Goal: Information Seeking & Learning: Learn about a topic

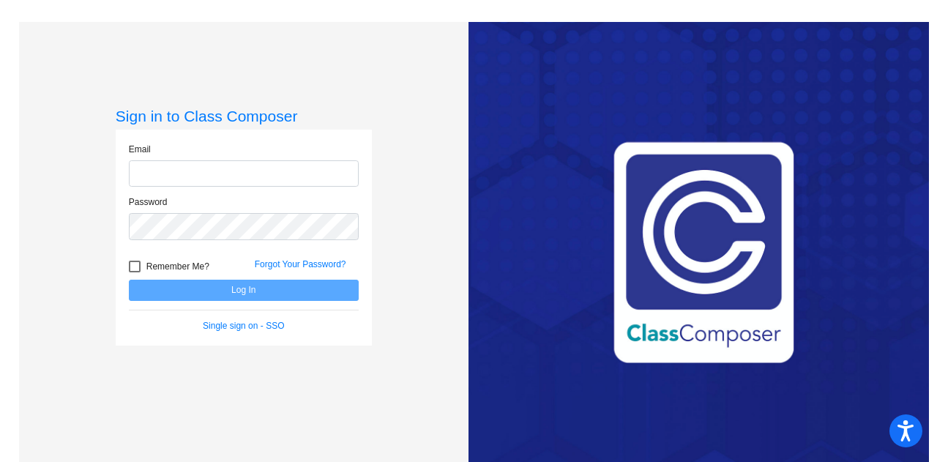
type input "[PERSON_NAME][EMAIL_ADDRESS][DOMAIN_NAME]"
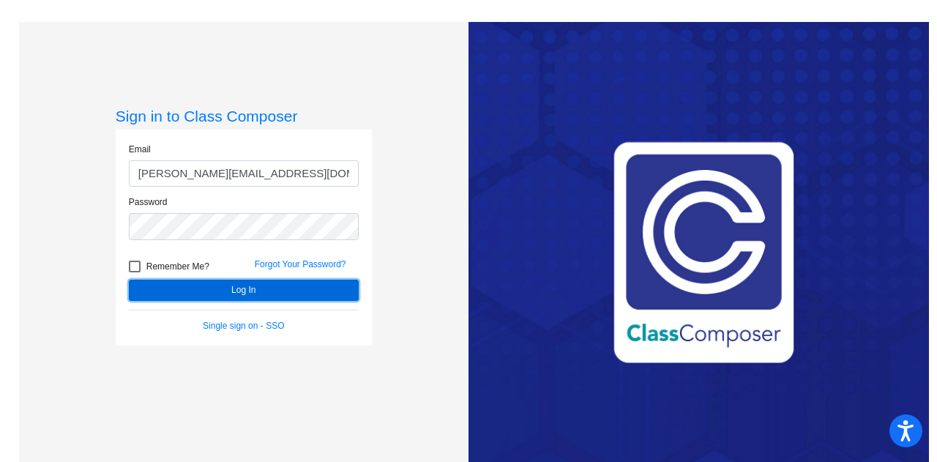
click at [246, 286] on button "Log In" at bounding box center [244, 290] width 230 height 21
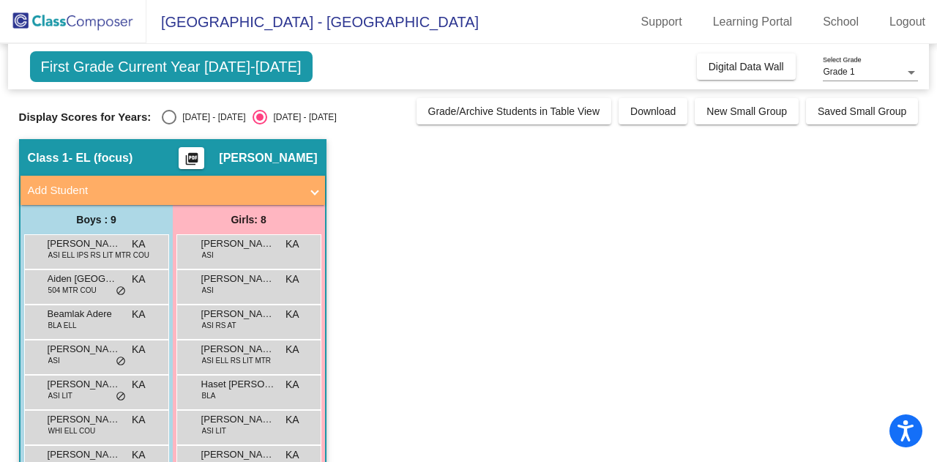
click at [171, 119] on div "Select an option" at bounding box center [169, 117] width 15 height 15
click at [169, 124] on input "[DATE] - [DATE]" at bounding box center [168, 124] width 1 height 1
radio input "true"
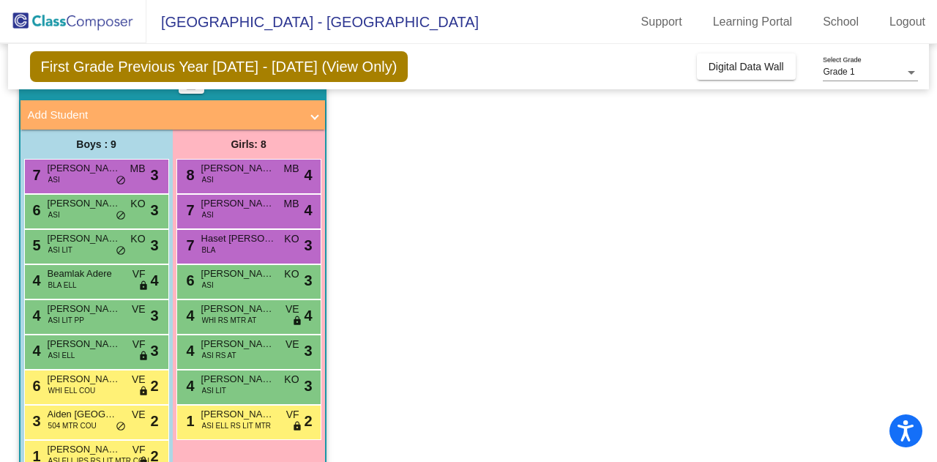
scroll to position [111, 0]
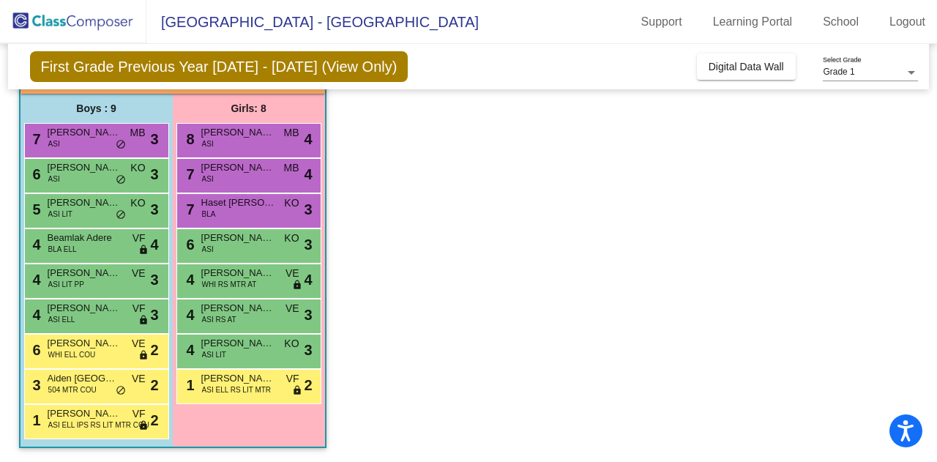
click at [76, 356] on span "WHI ELL COU" at bounding box center [72, 354] width 48 height 11
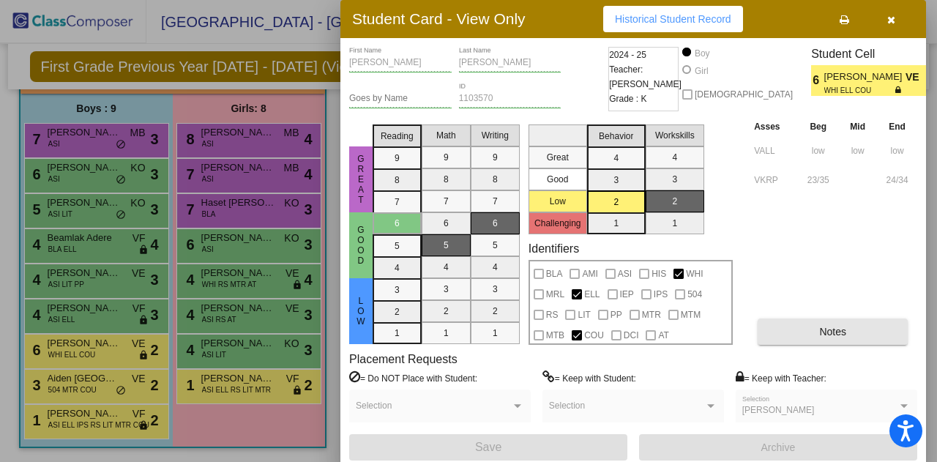
click at [841, 325] on button "Notes" at bounding box center [833, 331] width 150 height 26
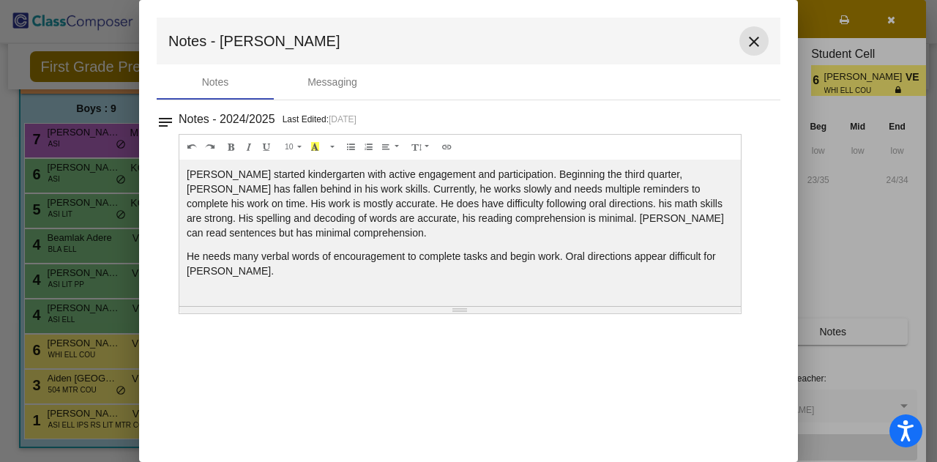
click at [755, 46] on mat-icon "close" at bounding box center [754, 42] width 18 height 18
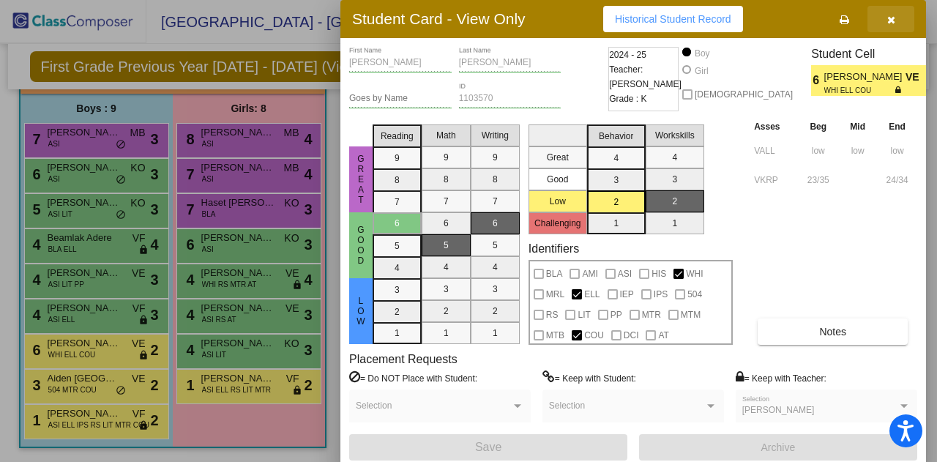
click at [896, 20] on button "button" at bounding box center [890, 19] width 47 height 26
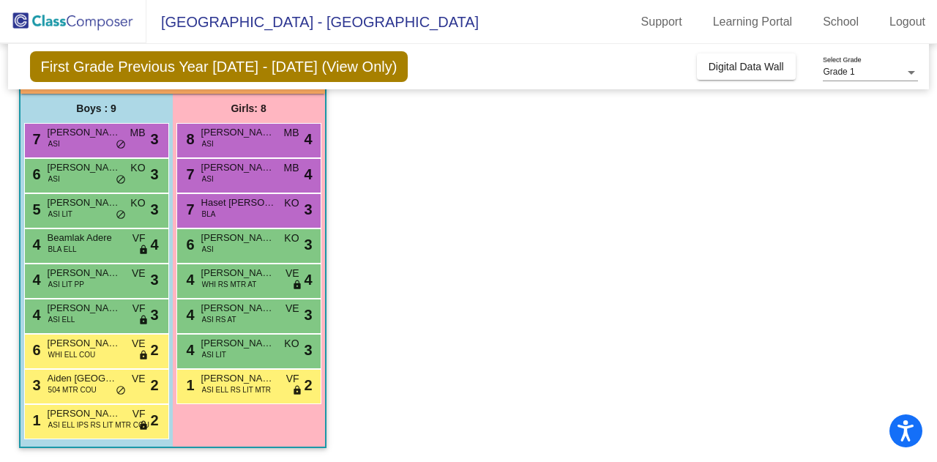
click at [100, 134] on span "[PERSON_NAME]" at bounding box center [84, 132] width 73 height 15
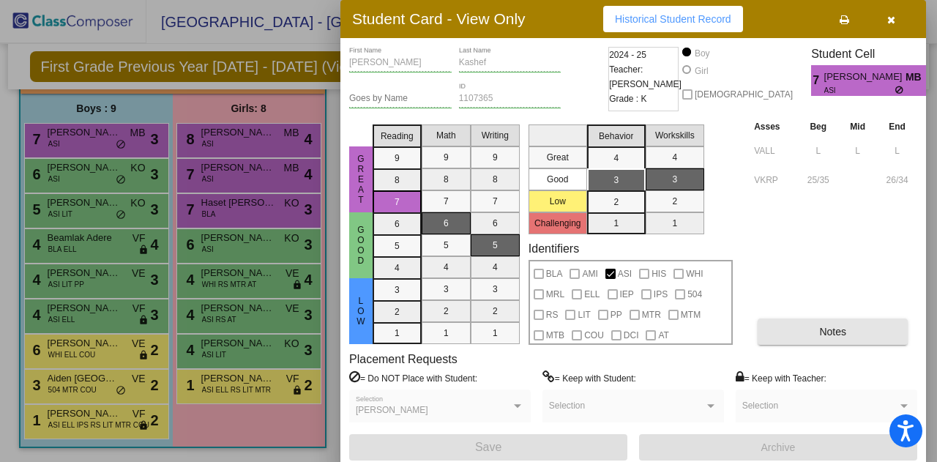
click at [829, 339] on button "Notes" at bounding box center [833, 331] width 150 height 26
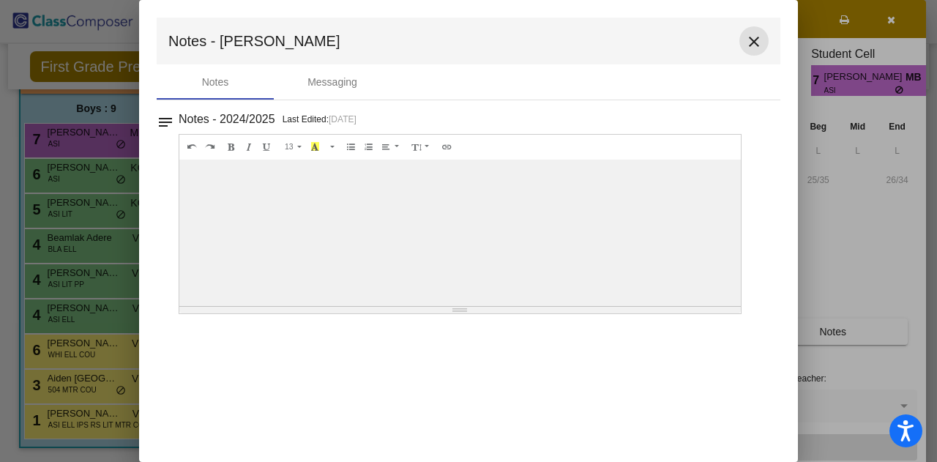
click at [752, 38] on mat-icon "close" at bounding box center [754, 42] width 18 height 18
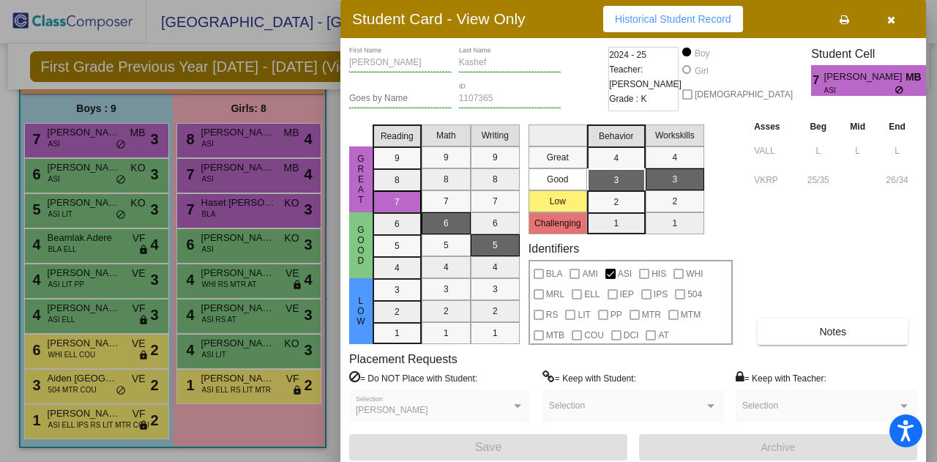
click at [891, 18] on icon "button" at bounding box center [891, 20] width 8 height 10
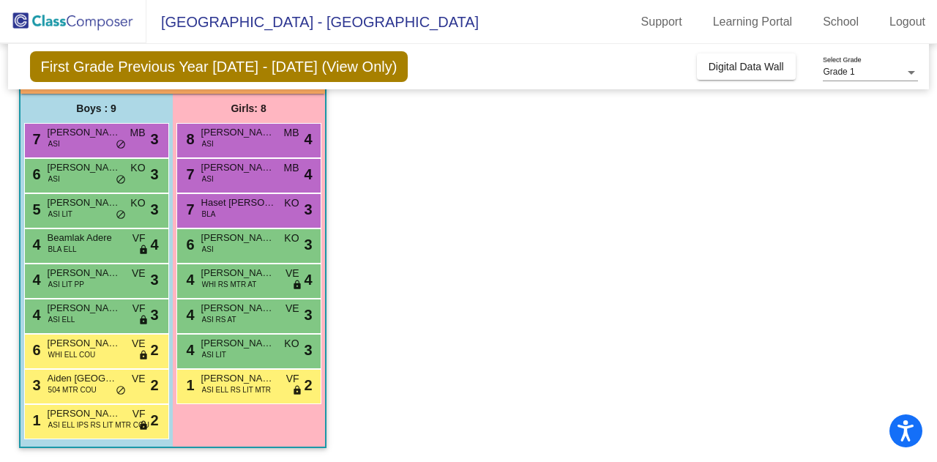
click at [72, 223] on div "5 Ibhan Raju ASI LIT KO lock do_not_disturb_alt 3" at bounding box center [95, 209] width 140 height 30
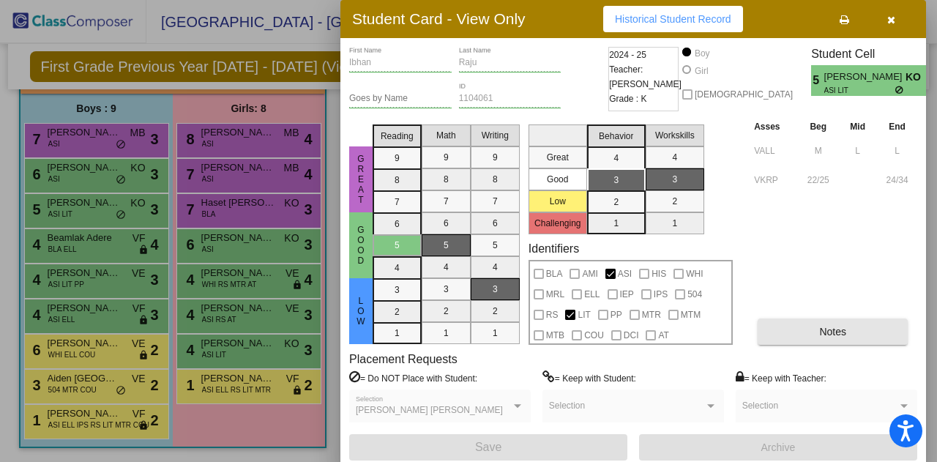
click at [831, 341] on button "Notes" at bounding box center [833, 331] width 150 height 26
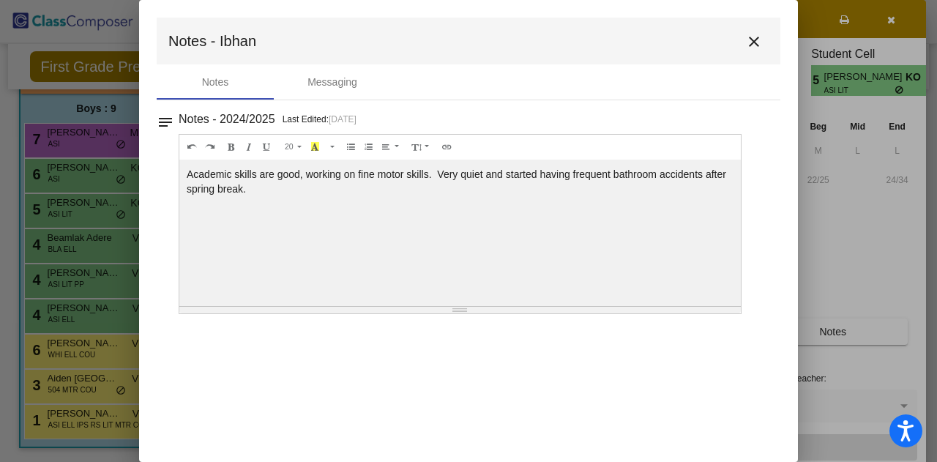
drag, startPoint x: 246, startPoint y: 182, endPoint x: 186, endPoint y: 173, distance: 60.7
click at [186, 173] on div "Academic skills are good, working on fine motor skills. Very quiet and started …" at bounding box center [459, 233] width 561 height 146
copy div "Academic skills are good, working on fine motor skills. Very quiet and started …"
click at [751, 42] on mat-icon "close" at bounding box center [754, 42] width 18 height 18
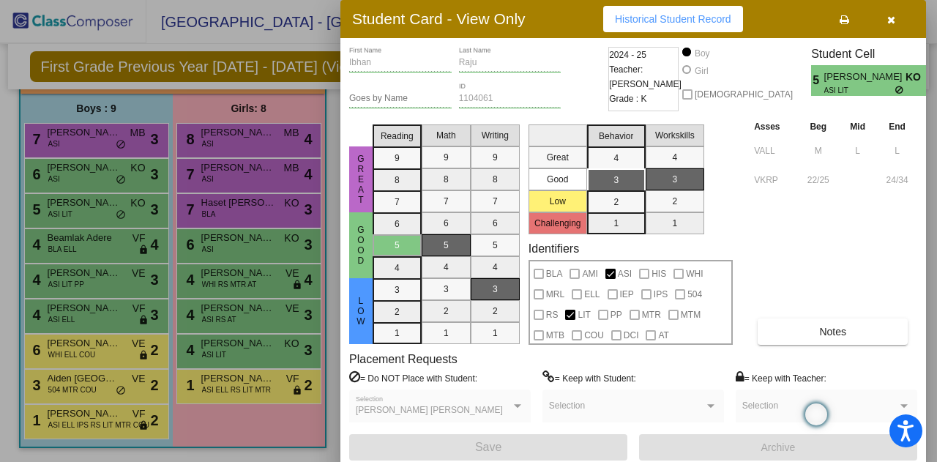
click at [92, 233] on div at bounding box center [468, 231] width 937 height 462
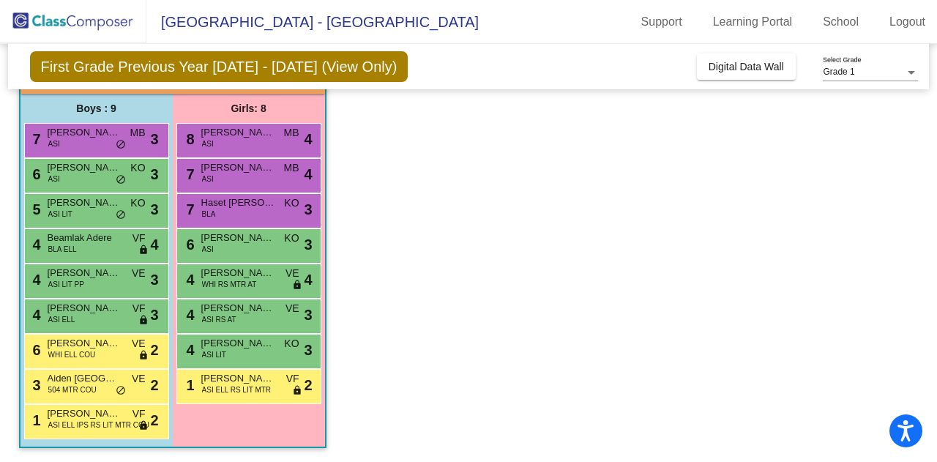
click at [92, 233] on span "Beamlak Adere" at bounding box center [84, 238] width 73 height 15
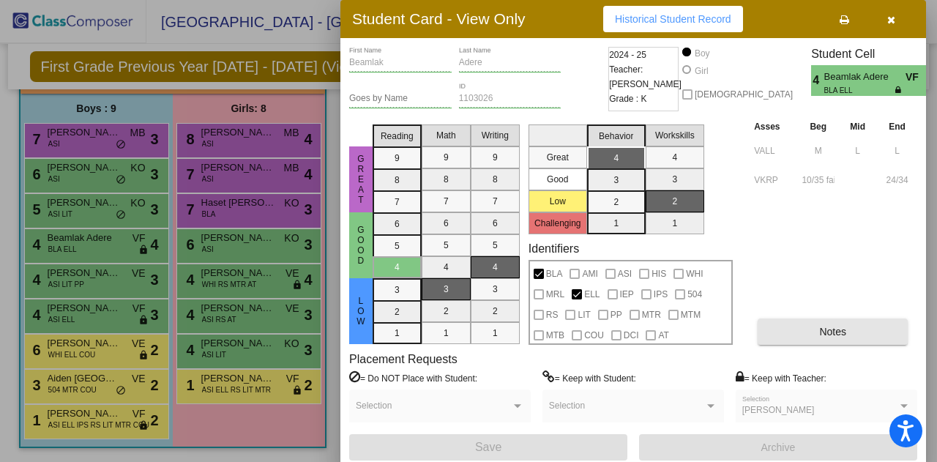
click at [845, 335] on span "Notes" at bounding box center [832, 332] width 27 height 12
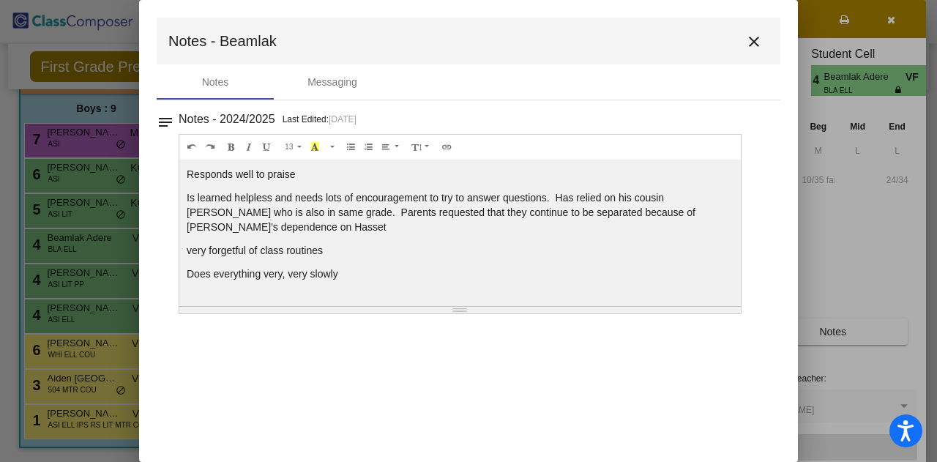
drag, startPoint x: 348, startPoint y: 269, endPoint x: 189, endPoint y: 174, distance: 184.8
click at [189, 174] on div "Responds well to praise Is learned helpless and needs lots of encouragement to …" at bounding box center [459, 233] width 561 height 146
copy div "Responds well to praise Is learned helpless and needs lots of encouragement to …"
click at [755, 45] on mat-icon "close" at bounding box center [754, 42] width 18 height 18
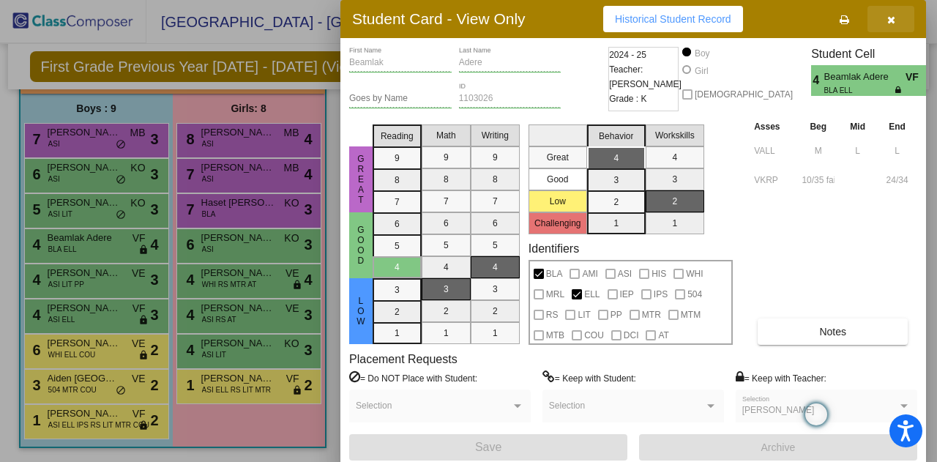
click at [892, 20] on icon "button" at bounding box center [891, 20] width 8 height 10
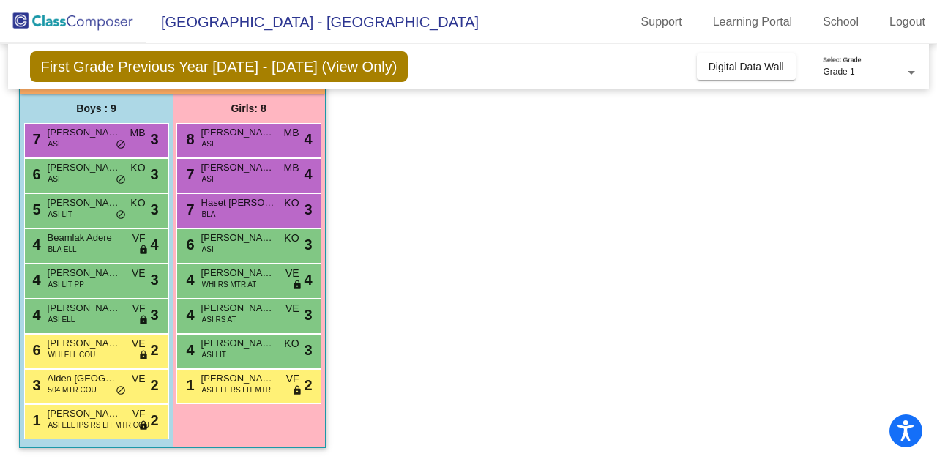
click at [93, 274] on span "[PERSON_NAME]" at bounding box center [84, 273] width 73 height 15
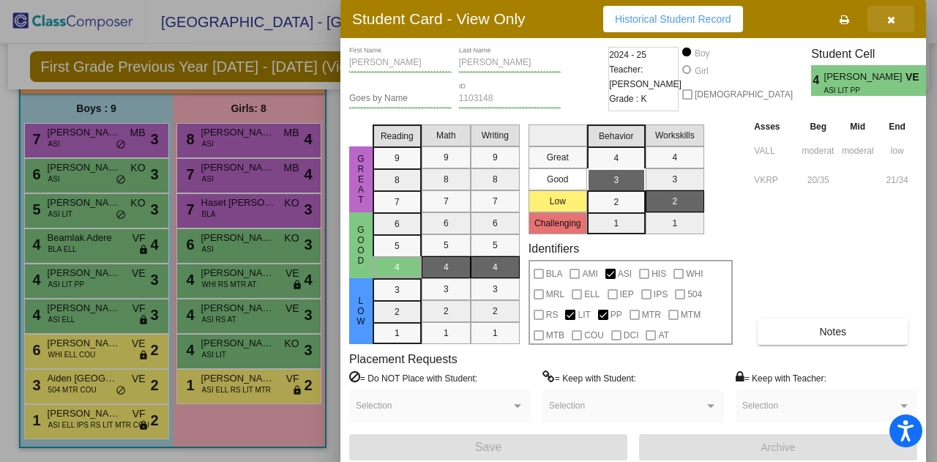
click at [893, 16] on icon "button" at bounding box center [891, 20] width 8 height 10
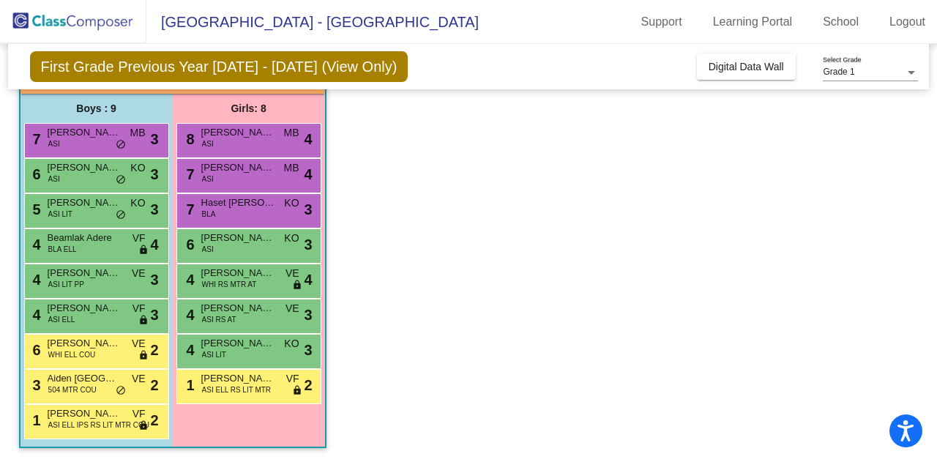
click at [64, 239] on span "Beamlak Adere" at bounding box center [84, 238] width 73 height 15
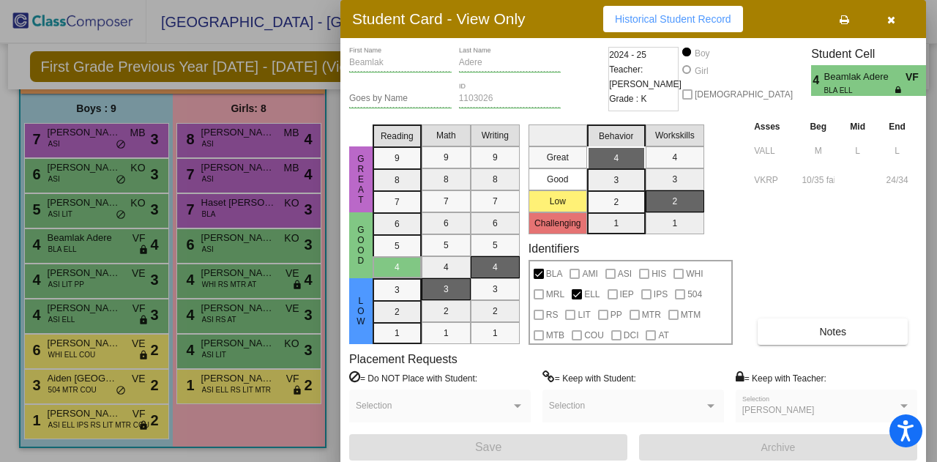
click at [75, 271] on div at bounding box center [468, 231] width 937 height 462
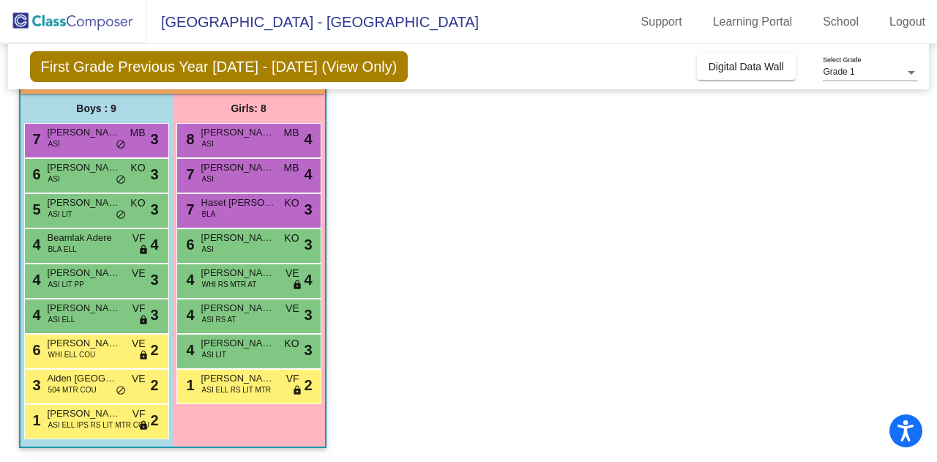
click at [75, 271] on span "[PERSON_NAME]" at bounding box center [84, 273] width 73 height 15
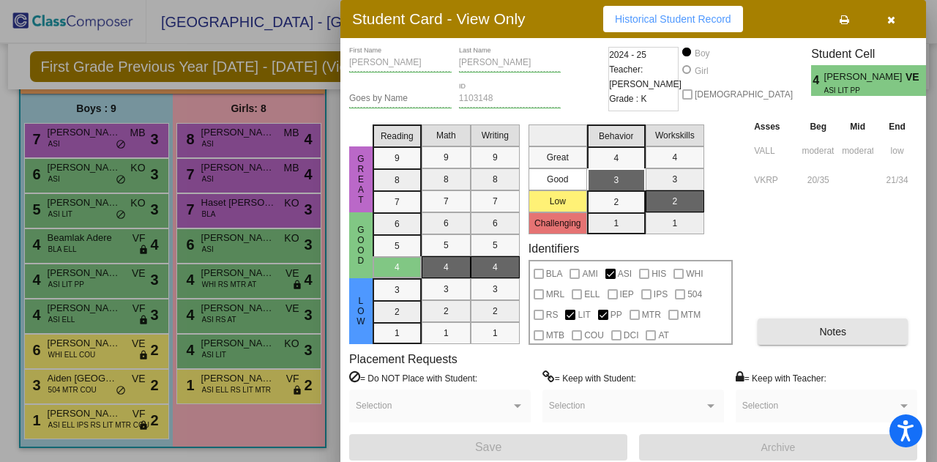
click at [796, 340] on button "Notes" at bounding box center [833, 331] width 150 height 26
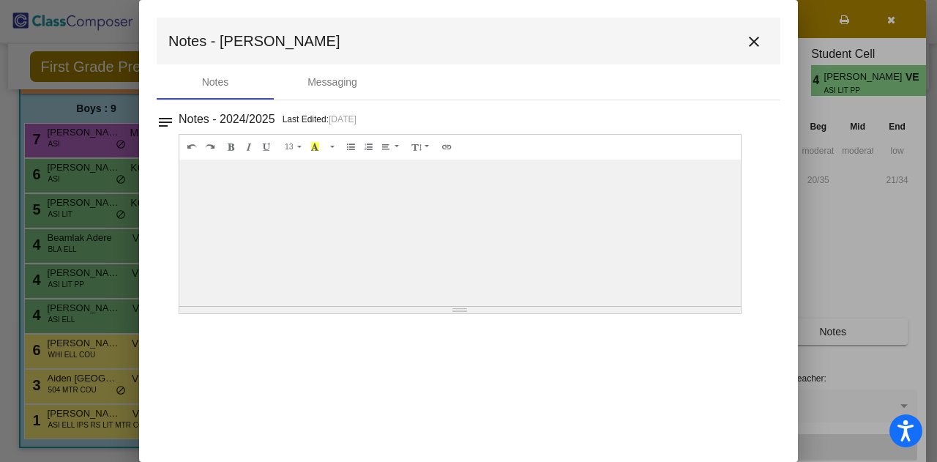
click at [754, 42] on mat-icon "close" at bounding box center [754, 42] width 18 height 18
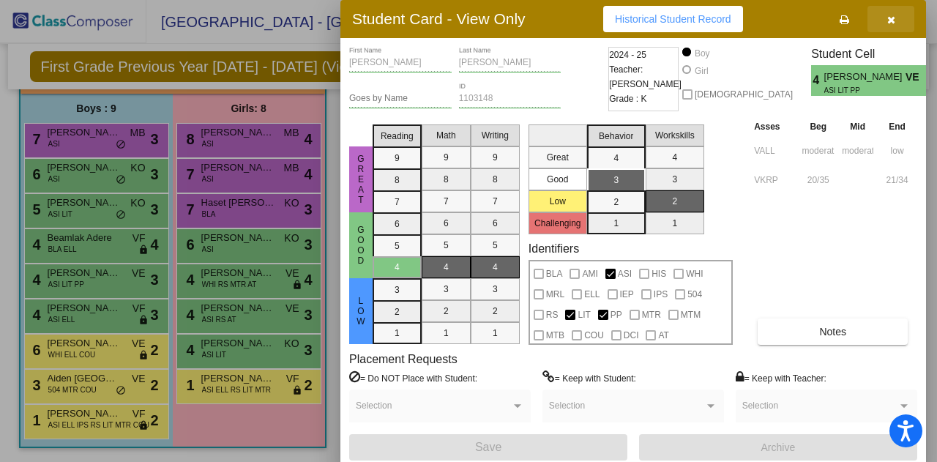
click at [893, 18] on icon "button" at bounding box center [891, 20] width 8 height 10
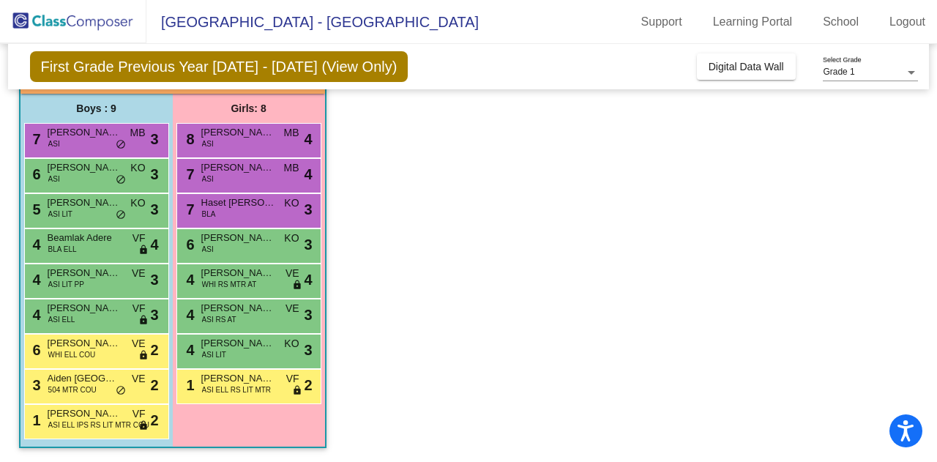
click at [119, 318] on div "4 [PERSON_NAME] ASI ELL VF lock do_not_disturb_alt 3" at bounding box center [95, 314] width 140 height 30
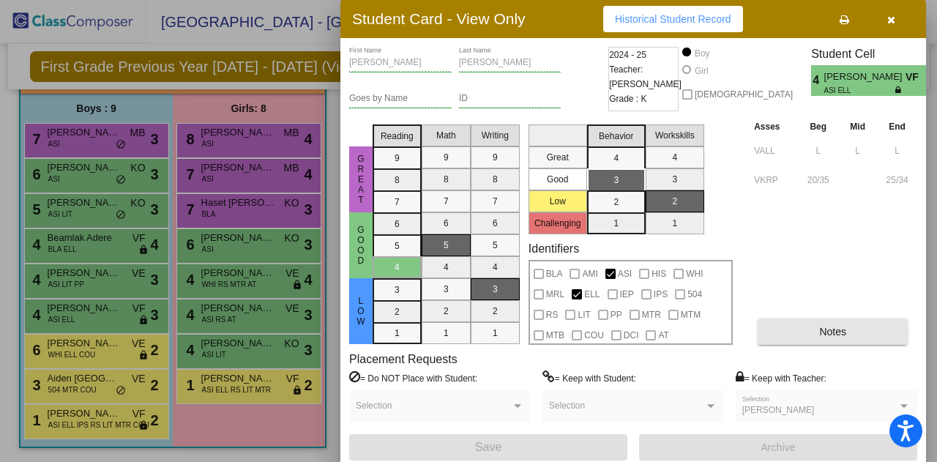
click at [789, 343] on button "Notes" at bounding box center [833, 331] width 150 height 26
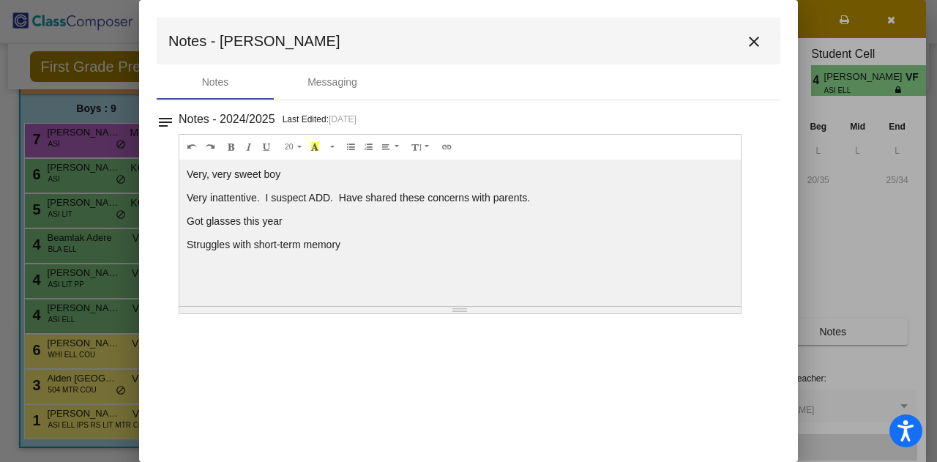
drag, startPoint x: 341, startPoint y: 245, endPoint x: 187, endPoint y: 176, distance: 169.4
click at [187, 176] on div "Very, very sweet boy Very inattentive. I suspect ADD. Have shared these concern…" at bounding box center [459, 233] width 561 height 146
copy div "Very, very sweet boy Very inattentive. I suspect ADD. Have shared these concern…"
click at [754, 40] on mat-icon "close" at bounding box center [754, 42] width 18 height 18
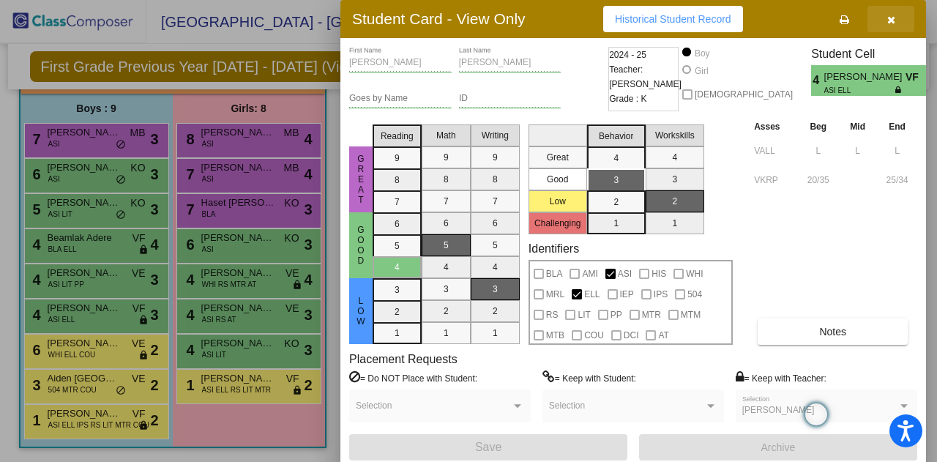
click at [889, 20] on icon "button" at bounding box center [891, 20] width 8 height 10
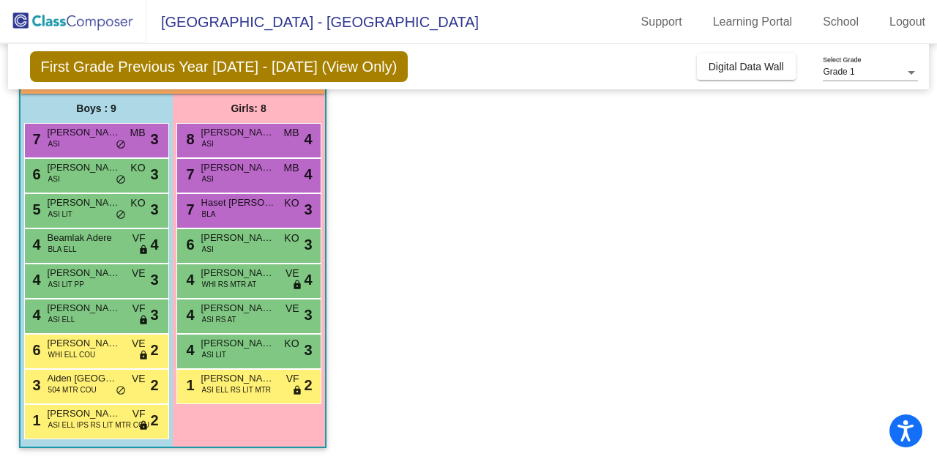
click at [88, 343] on span "[PERSON_NAME]" at bounding box center [84, 343] width 73 height 15
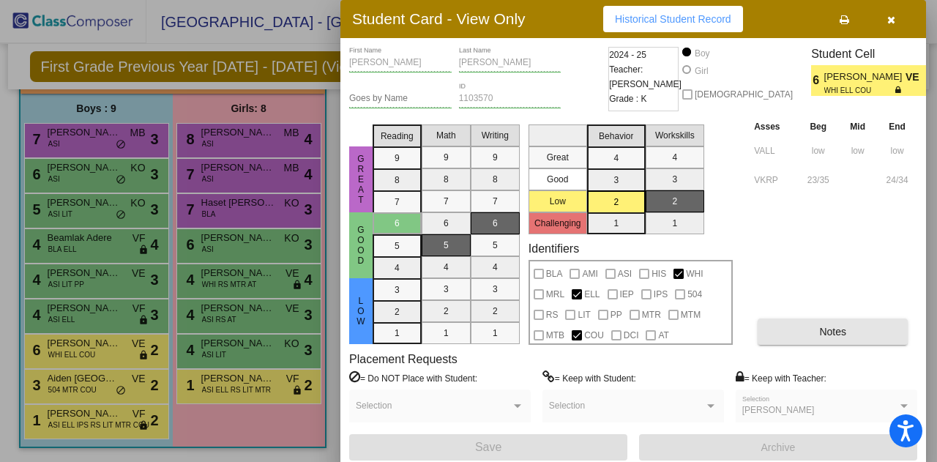
click at [791, 334] on button "Notes" at bounding box center [833, 331] width 150 height 26
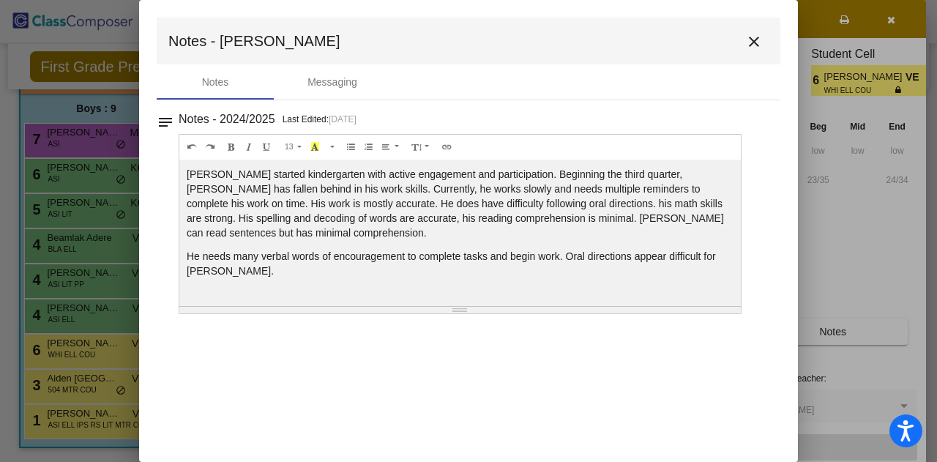
drag, startPoint x: 264, startPoint y: 269, endPoint x: 185, endPoint y: 173, distance: 124.4
click at [185, 173] on div "[PERSON_NAME] started kindergarten with active engagement and participation. Be…" at bounding box center [459, 233] width 561 height 146
copy div "[PERSON_NAME] started kindergarten with active engagement and participation. Be…"
click at [754, 40] on mat-icon "close" at bounding box center [754, 42] width 18 height 18
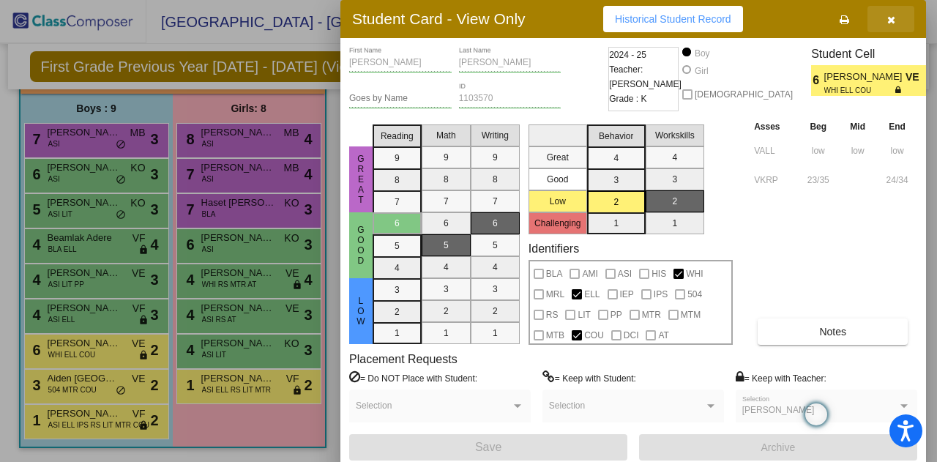
click at [887, 18] on icon "button" at bounding box center [891, 20] width 8 height 10
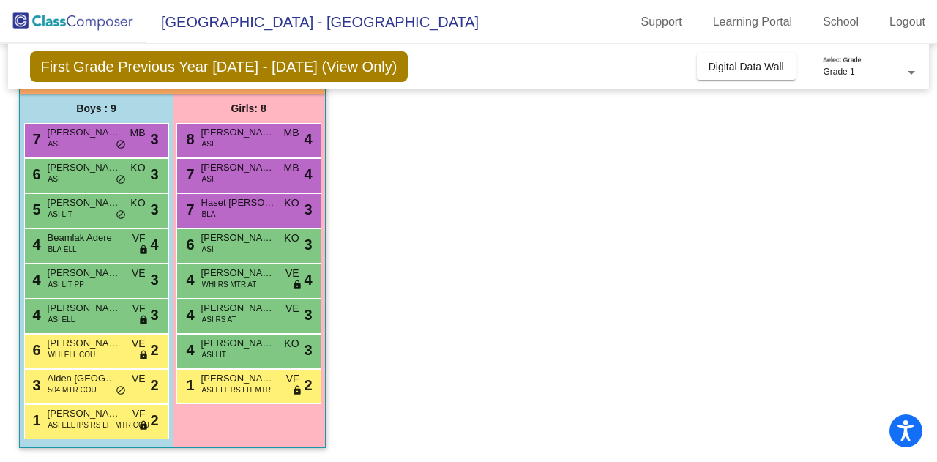
click at [100, 378] on span "Aiden [GEOGRAPHIC_DATA]" at bounding box center [84, 378] width 73 height 15
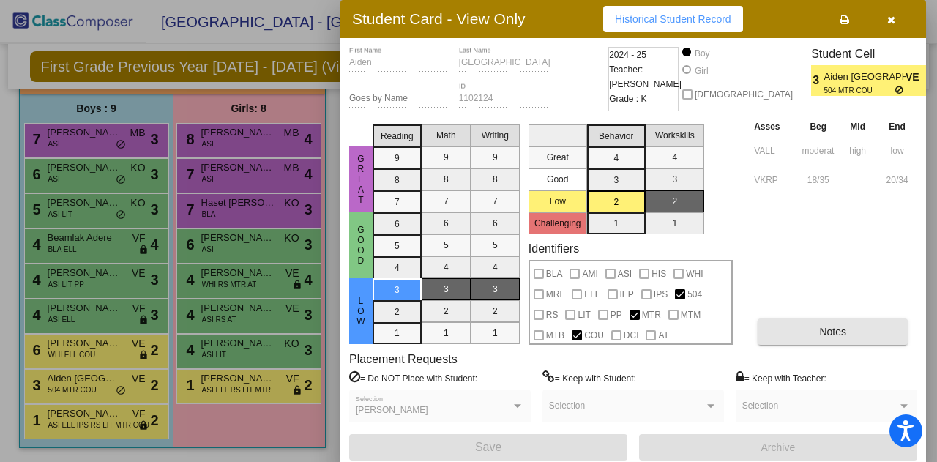
click at [832, 337] on button "Notes" at bounding box center [833, 331] width 150 height 26
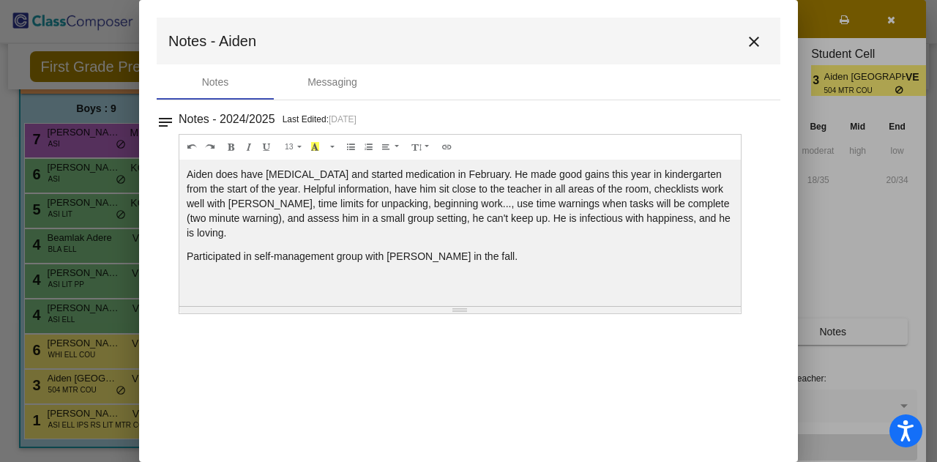
drag, startPoint x: 496, startPoint y: 239, endPoint x: 186, endPoint y: 173, distance: 316.6
click at [186, 173] on div "Aiden does have [MEDICAL_DATA] and started medication in February. He made good…" at bounding box center [459, 233] width 561 height 146
copy div "Aiden does have [MEDICAL_DATA] and started medication in February. He made good…"
click at [749, 37] on mat-icon "close" at bounding box center [754, 42] width 18 height 18
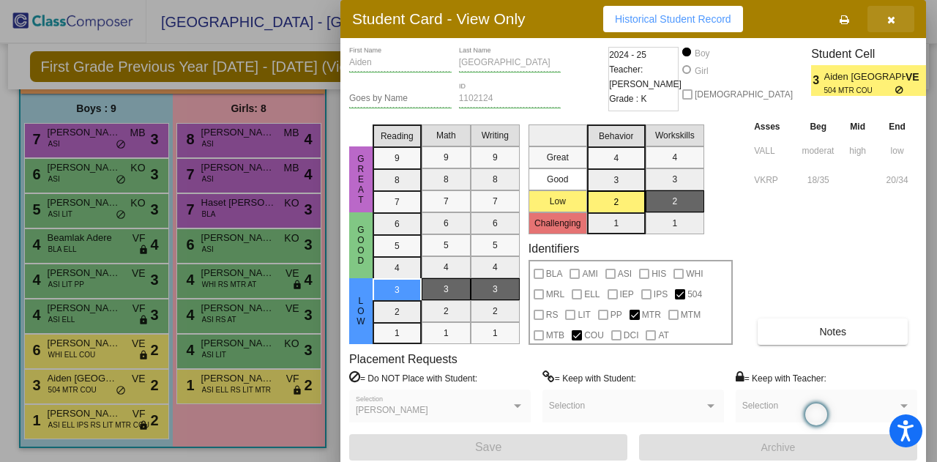
click at [889, 18] on icon "button" at bounding box center [891, 20] width 8 height 10
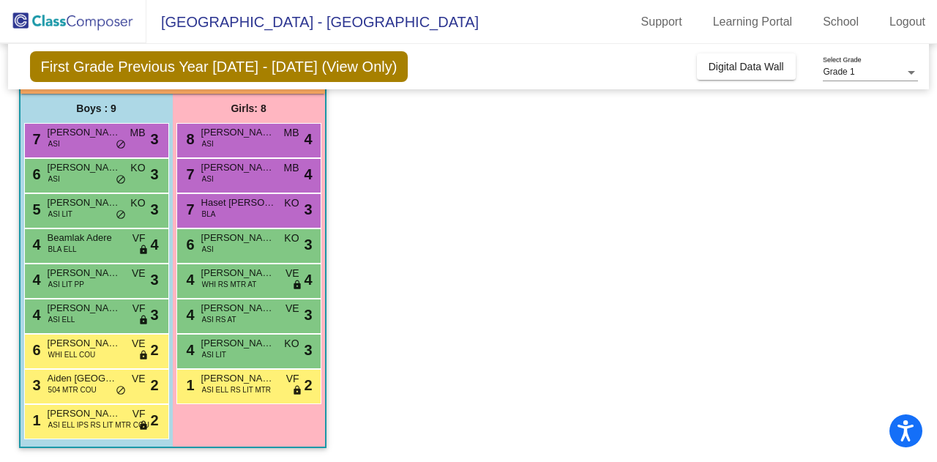
click at [94, 411] on span "[PERSON_NAME]" at bounding box center [84, 413] width 73 height 15
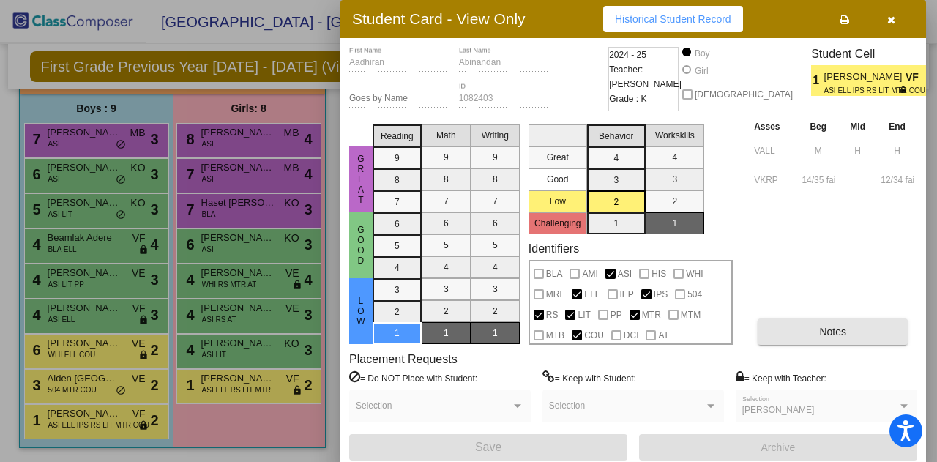
click at [821, 325] on button "Notes" at bounding box center [833, 331] width 150 height 26
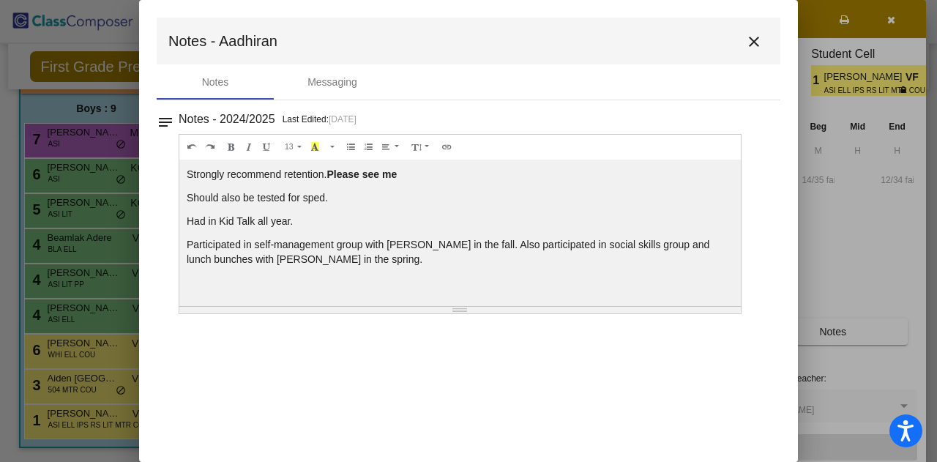
drag, startPoint x: 377, startPoint y: 258, endPoint x: 187, endPoint y: 172, distance: 208.3
click at [187, 172] on div "Strongly recommend retention. Please see me Should also be tested for sped. Had…" at bounding box center [459, 233] width 561 height 146
copy div "Strongly recommend retention. Please see me Should also be tested for sped. Had…"
click at [754, 39] on mat-icon "close" at bounding box center [754, 42] width 18 height 18
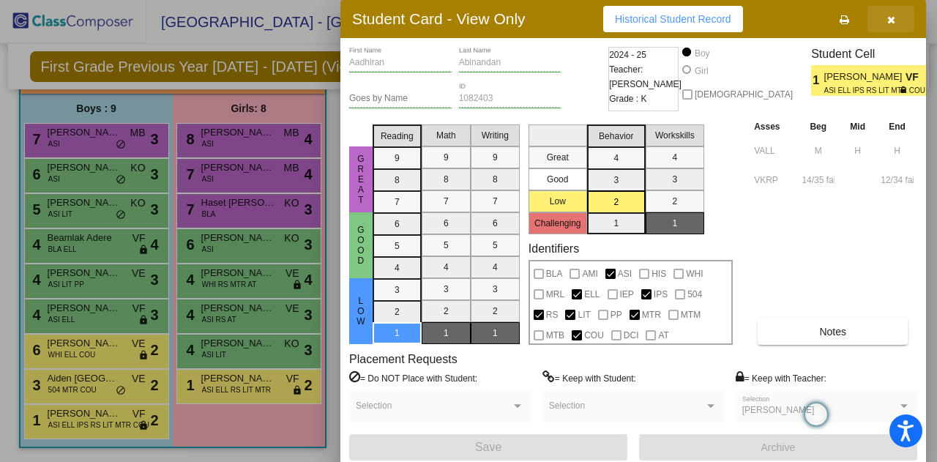
click at [892, 19] on icon "button" at bounding box center [891, 20] width 8 height 10
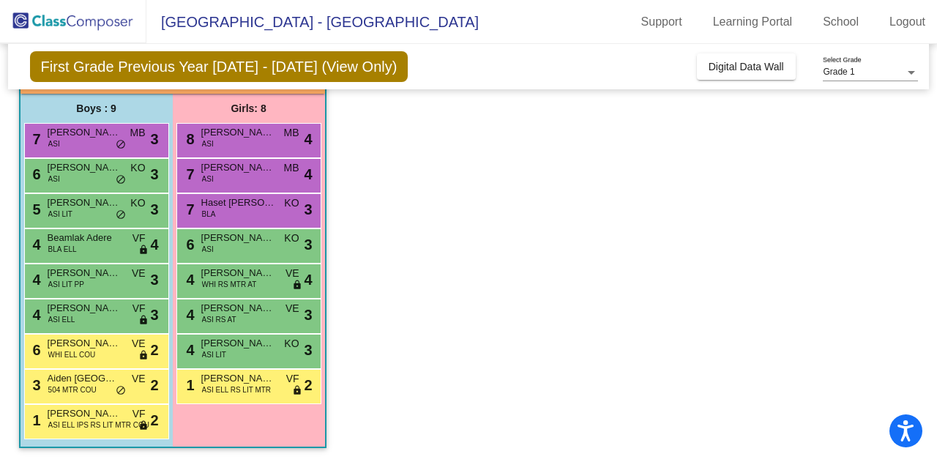
click at [227, 139] on div "8 [PERSON_NAME] ASI MB lock do_not_disturb_alt 4" at bounding box center [249, 139] width 140 height 30
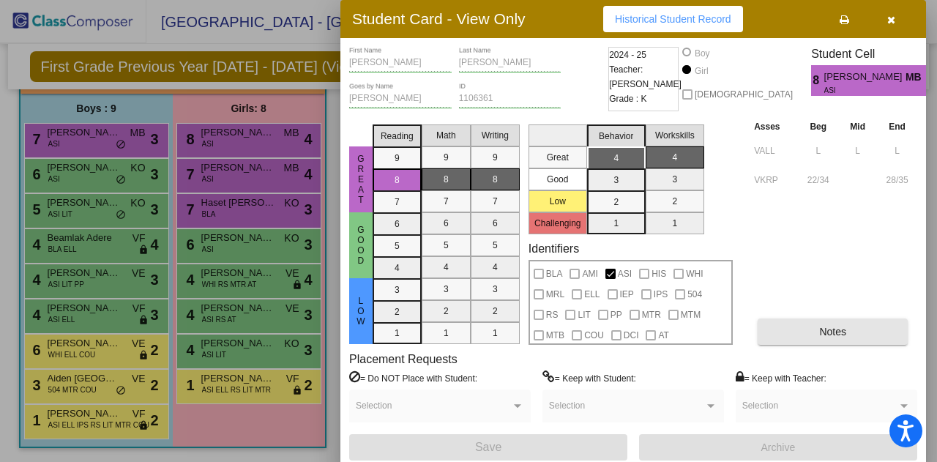
click at [795, 328] on button "Notes" at bounding box center [833, 331] width 150 height 26
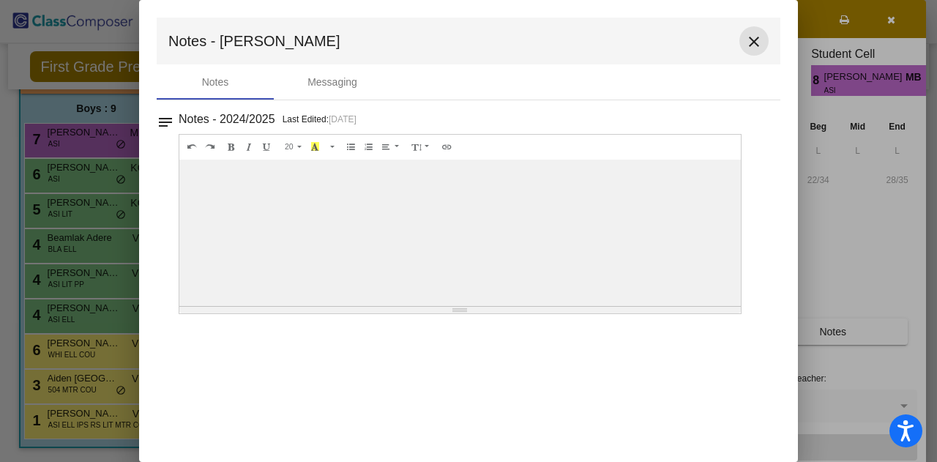
click at [757, 44] on mat-icon "close" at bounding box center [754, 42] width 18 height 18
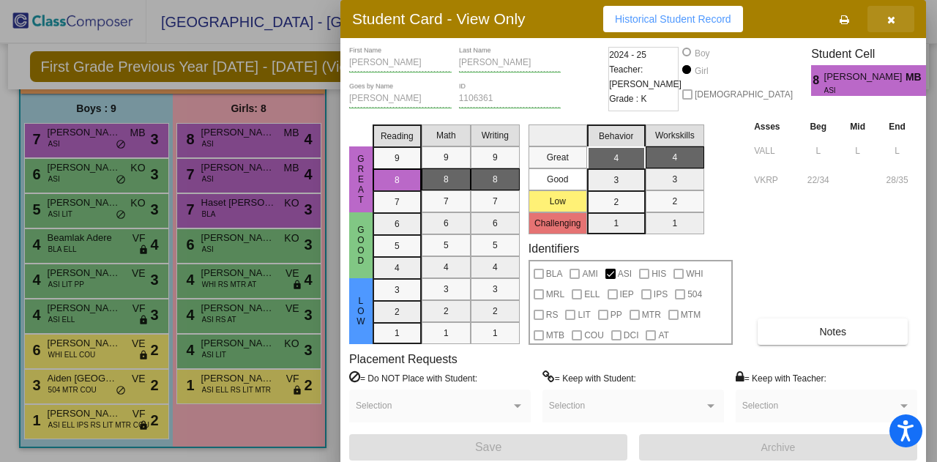
click at [889, 22] on icon "button" at bounding box center [891, 20] width 8 height 10
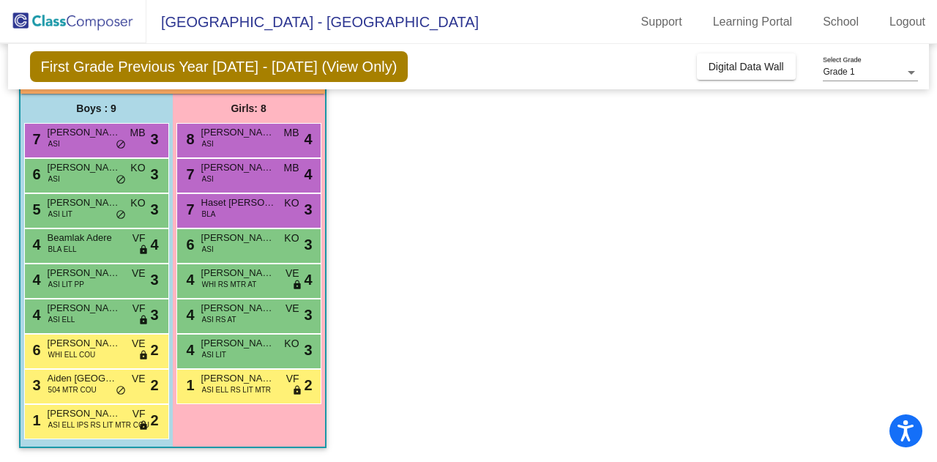
click at [238, 173] on span "[PERSON_NAME]" at bounding box center [237, 167] width 73 height 15
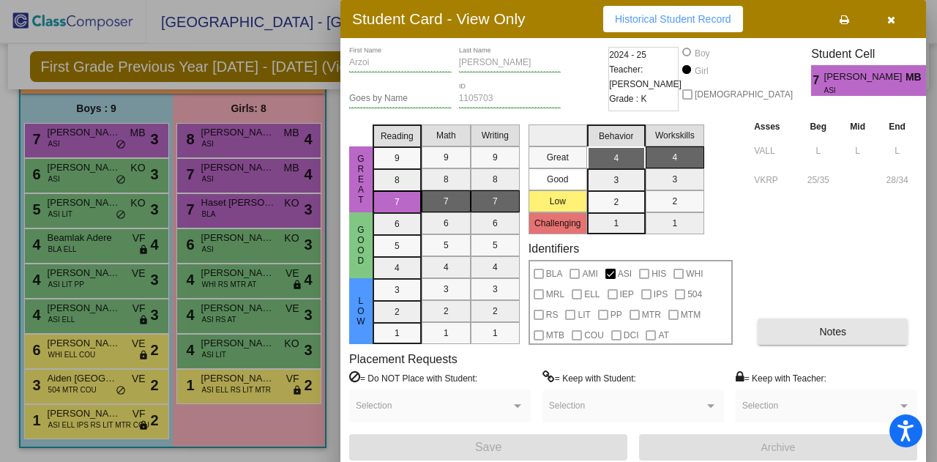
click at [770, 343] on button "Notes" at bounding box center [833, 331] width 150 height 26
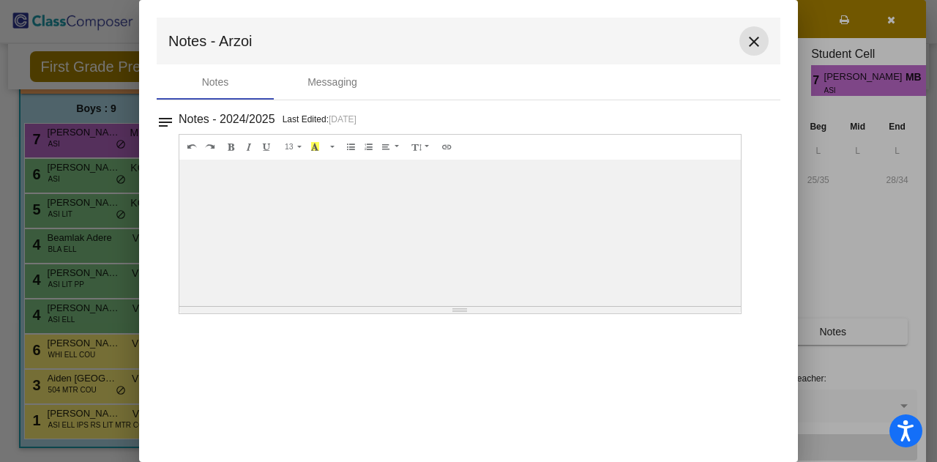
click at [752, 40] on mat-icon "close" at bounding box center [754, 42] width 18 height 18
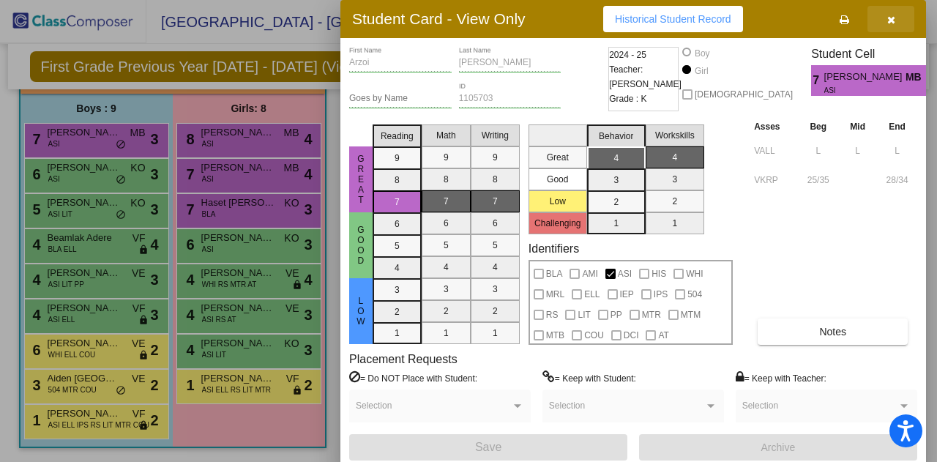
click at [890, 20] on icon "button" at bounding box center [891, 20] width 8 height 10
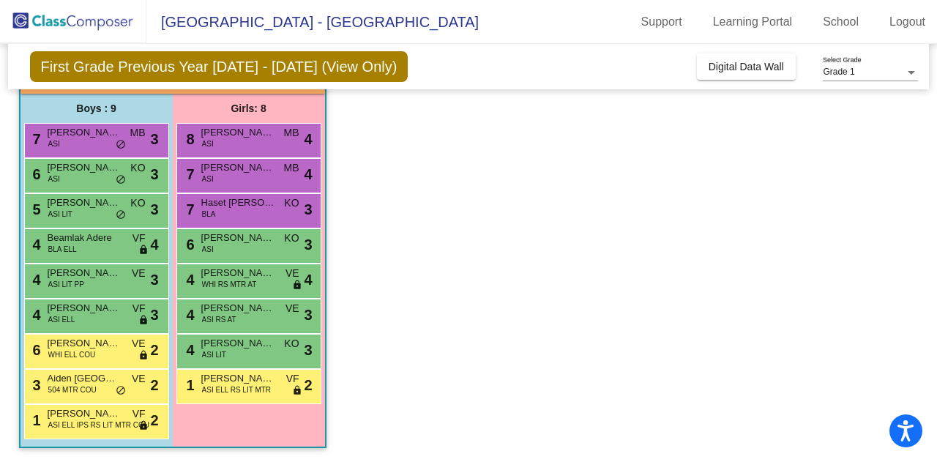
click at [252, 207] on span "Haset [PERSON_NAME]" at bounding box center [237, 202] width 73 height 15
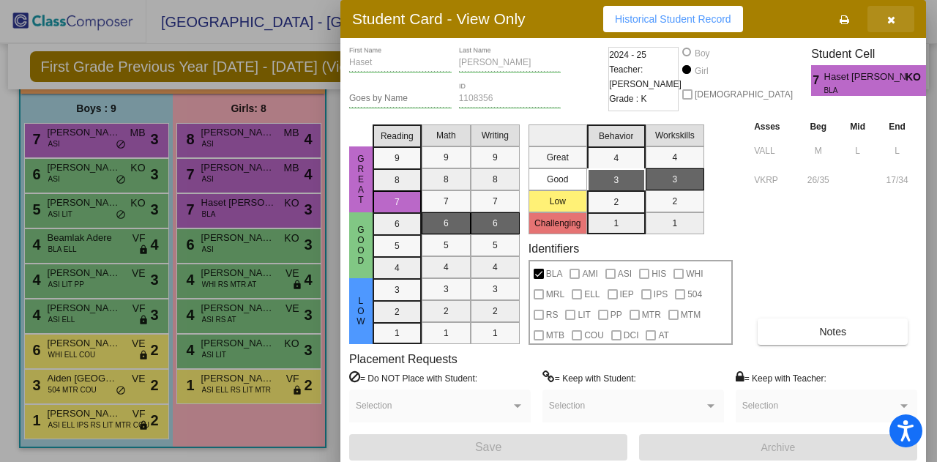
click at [896, 20] on button "button" at bounding box center [890, 19] width 47 height 26
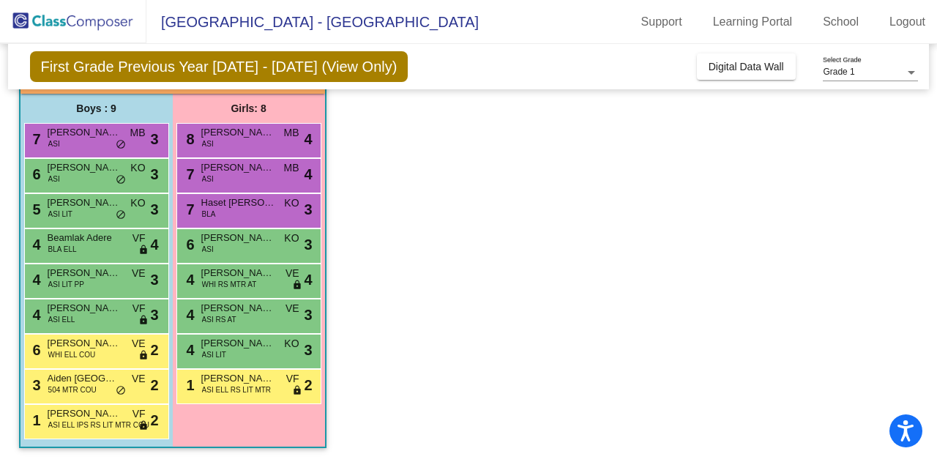
click at [268, 207] on span "Haset [PERSON_NAME]" at bounding box center [237, 202] width 73 height 15
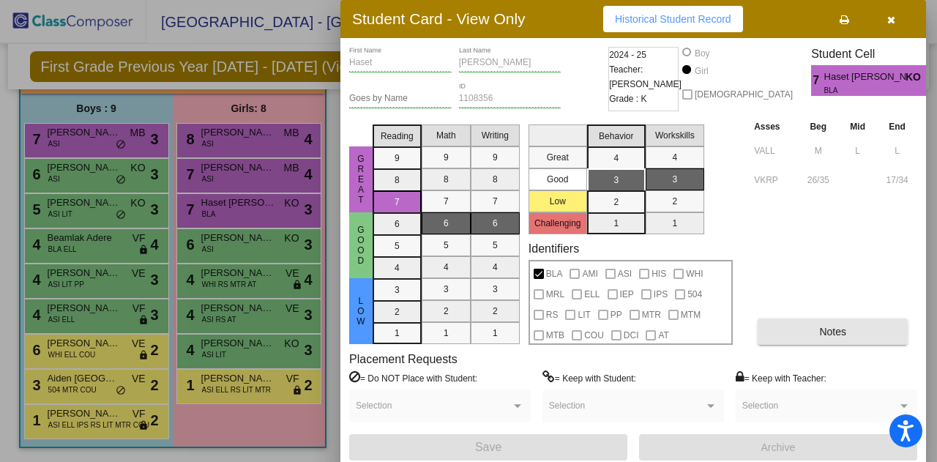
click at [808, 330] on button "Notes" at bounding box center [833, 331] width 150 height 26
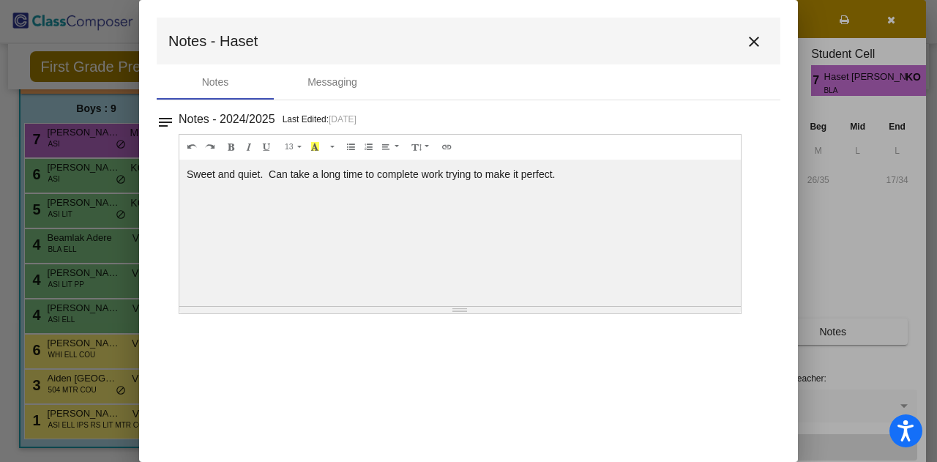
drag, startPoint x: 563, startPoint y: 173, endPoint x: 187, endPoint y: 171, distance: 375.5
click at [187, 171] on div "Sweet and quiet. Can take a long time to complete work trying to make it perfec…" at bounding box center [459, 233] width 561 height 146
copy div "Sweet and quiet. Can take a long time to complete work trying to make it perfec…"
click at [753, 36] on mat-icon "close" at bounding box center [754, 42] width 18 height 18
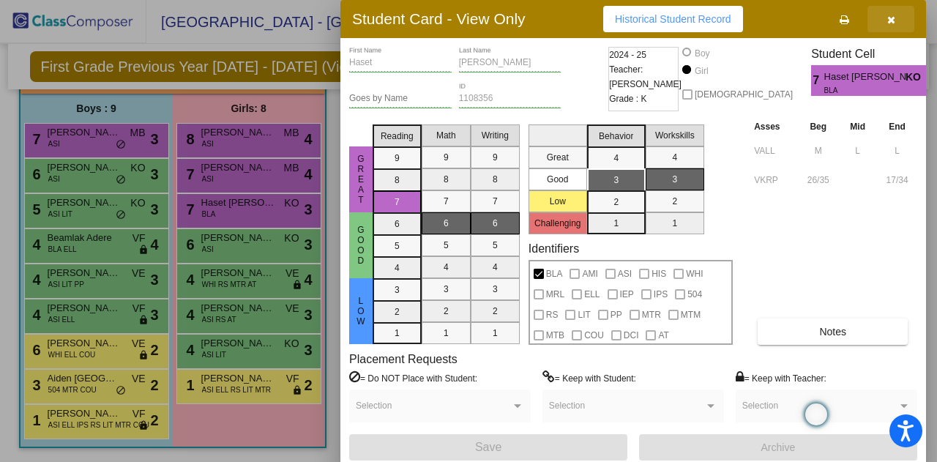
click at [889, 20] on icon "button" at bounding box center [891, 20] width 8 height 10
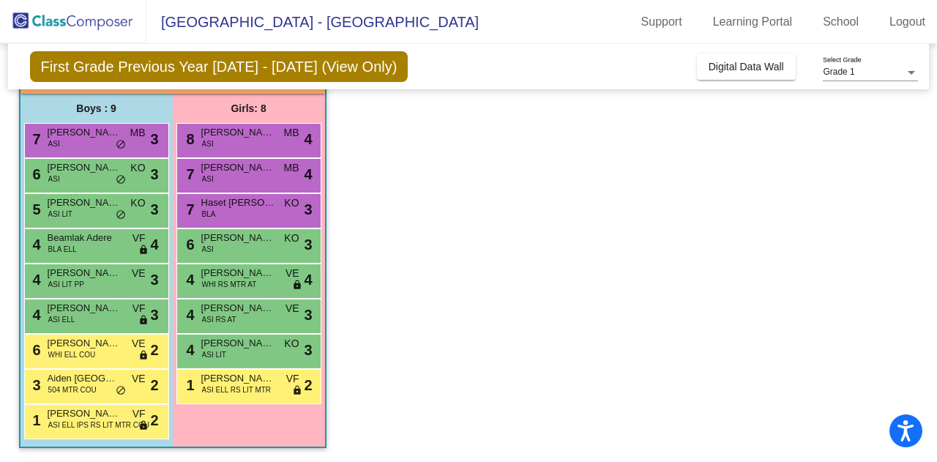
click at [223, 240] on span "[PERSON_NAME]" at bounding box center [237, 238] width 73 height 15
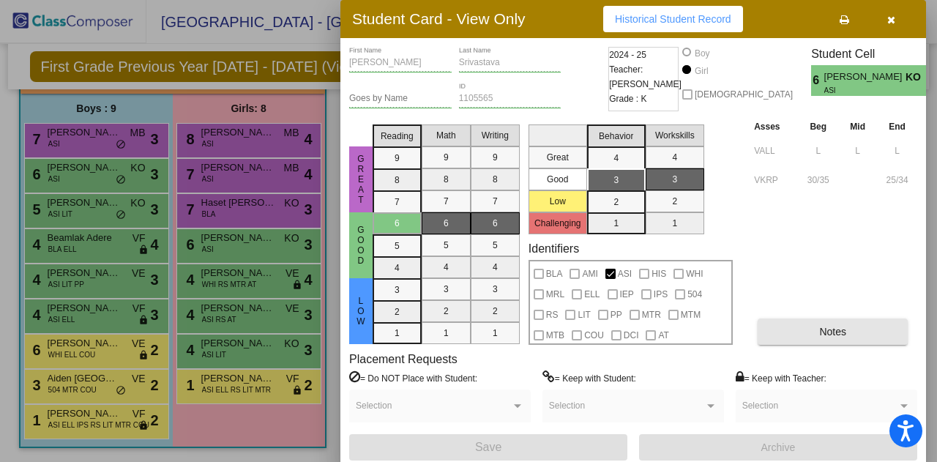
click at [786, 329] on button "Notes" at bounding box center [833, 331] width 150 height 26
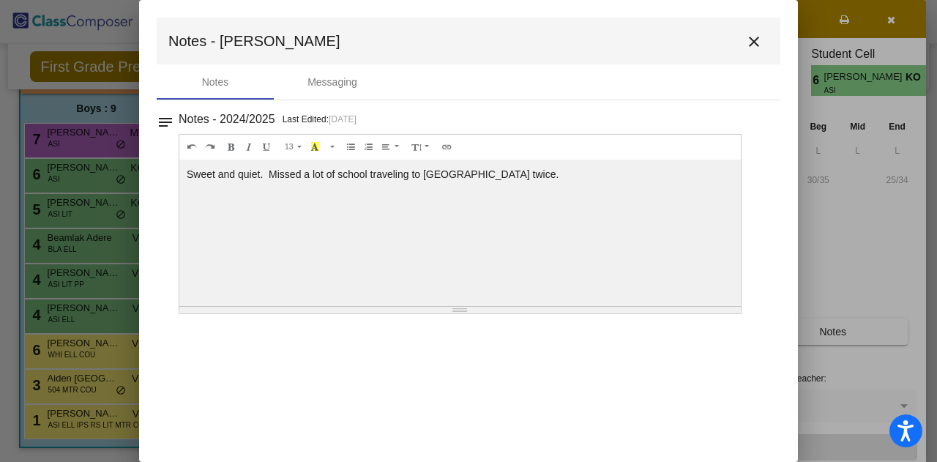
drag, startPoint x: 483, startPoint y: 173, endPoint x: 184, endPoint y: 171, distance: 298.7
click at [184, 171] on div "Sweet and quiet. Missed a lot of school traveling to [GEOGRAPHIC_DATA] twice." at bounding box center [459, 233] width 561 height 146
copy div "Sweet and quiet. Missed a lot of school traveling to [GEOGRAPHIC_DATA] twice."
click at [752, 40] on mat-icon "close" at bounding box center [754, 42] width 18 height 18
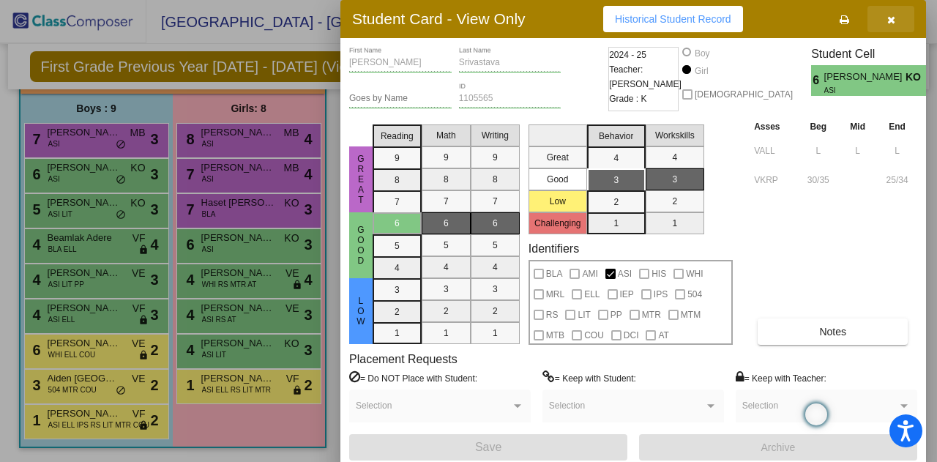
click at [892, 15] on icon "button" at bounding box center [891, 20] width 8 height 10
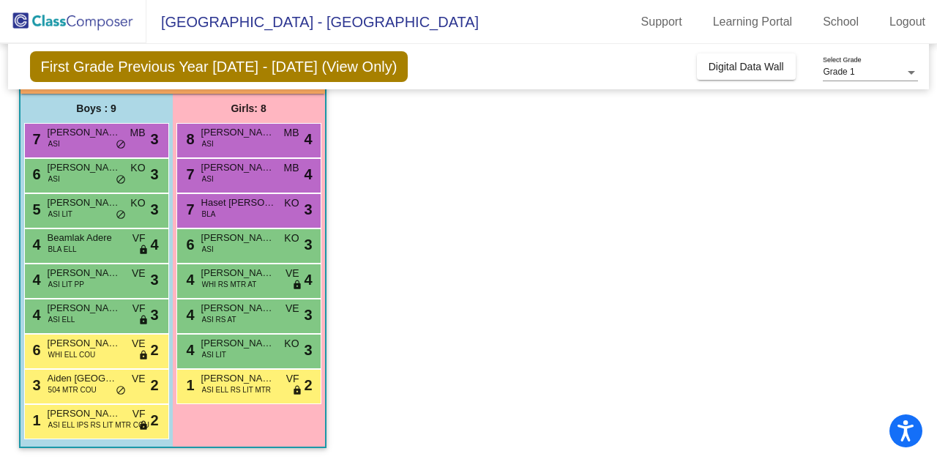
click at [220, 272] on span "[PERSON_NAME]" at bounding box center [237, 273] width 73 height 15
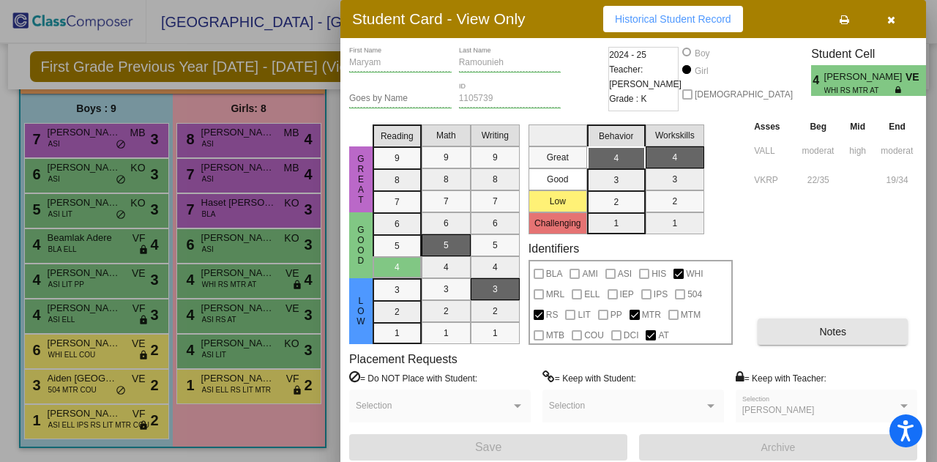
click at [810, 335] on button "Notes" at bounding box center [833, 331] width 150 height 26
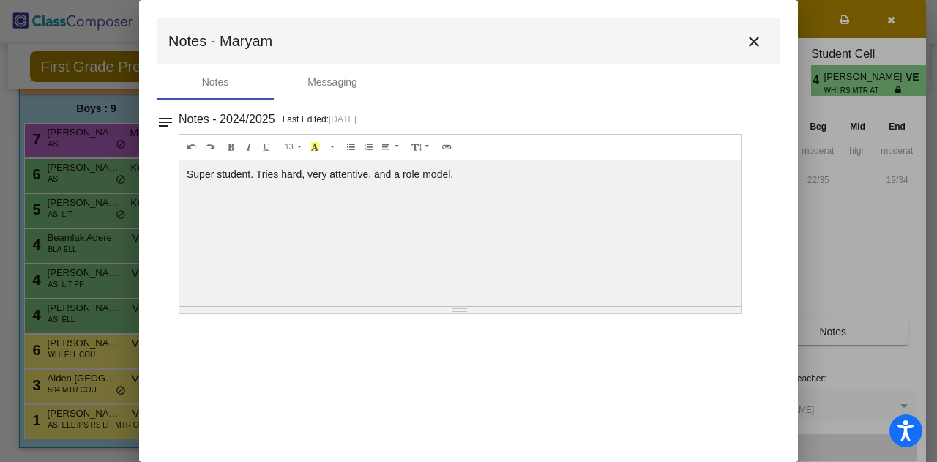
drag, startPoint x: 461, startPoint y: 175, endPoint x: 183, endPoint y: 173, distance: 278.2
click at [183, 173] on div "Super student. Tries hard, very attentive, and a role model." at bounding box center [459, 233] width 561 height 146
copy div "Super student. Tries hard, very attentive, and a role model."
click at [753, 38] on mat-icon "close" at bounding box center [754, 42] width 18 height 18
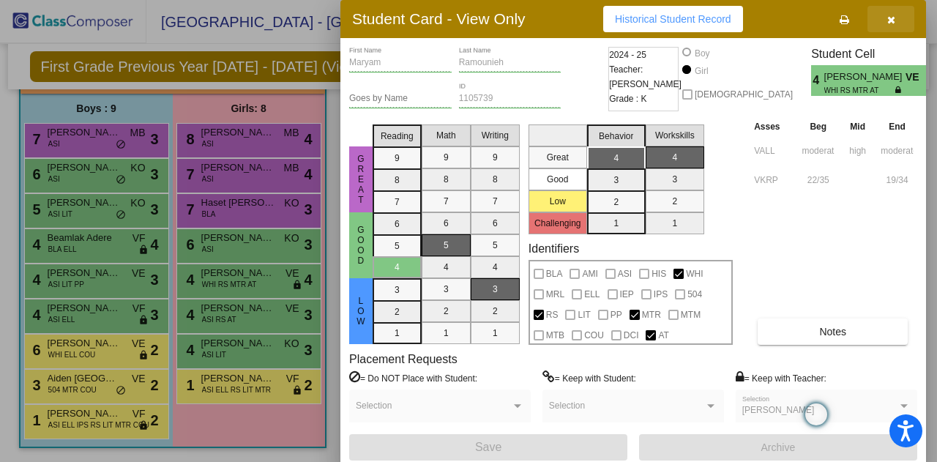
click at [889, 17] on icon "button" at bounding box center [891, 20] width 8 height 10
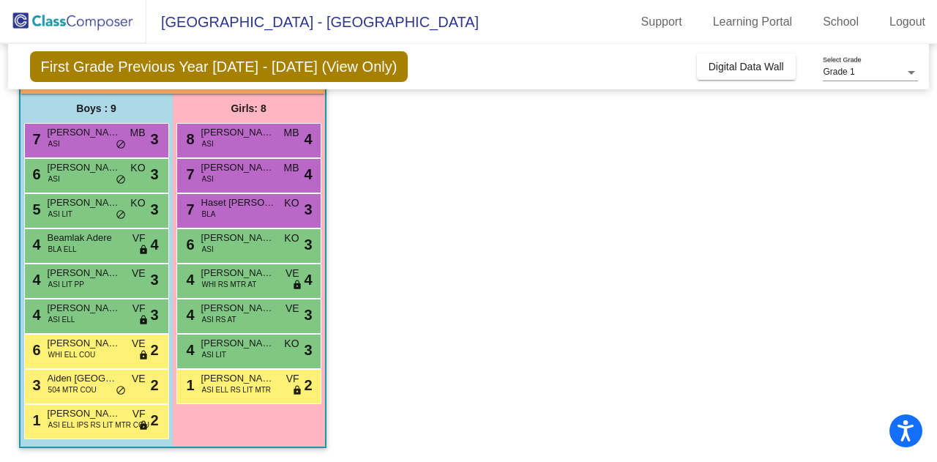
click at [223, 318] on span "ASI RS AT" at bounding box center [219, 319] width 34 height 11
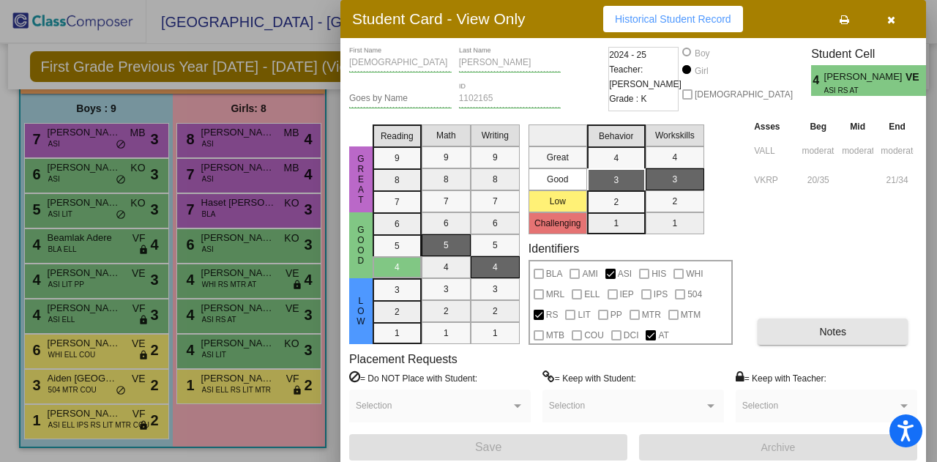
click at [842, 340] on button "Notes" at bounding box center [833, 331] width 150 height 26
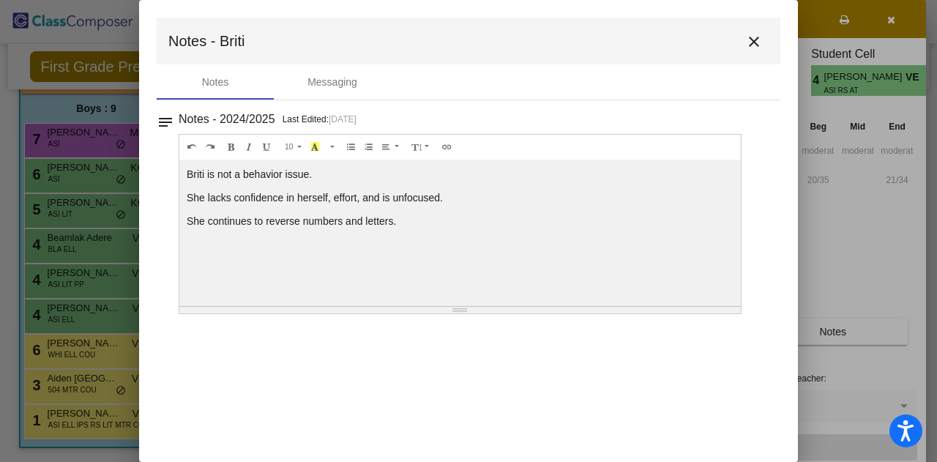
drag, startPoint x: 400, startPoint y: 219, endPoint x: 184, endPoint y: 171, distance: 220.6
click at [184, 171] on div "Briti is not a behavior issue. She lacks confidence in herself, effort, and is …" at bounding box center [459, 233] width 561 height 146
click at [758, 40] on mat-icon "close" at bounding box center [754, 42] width 18 height 18
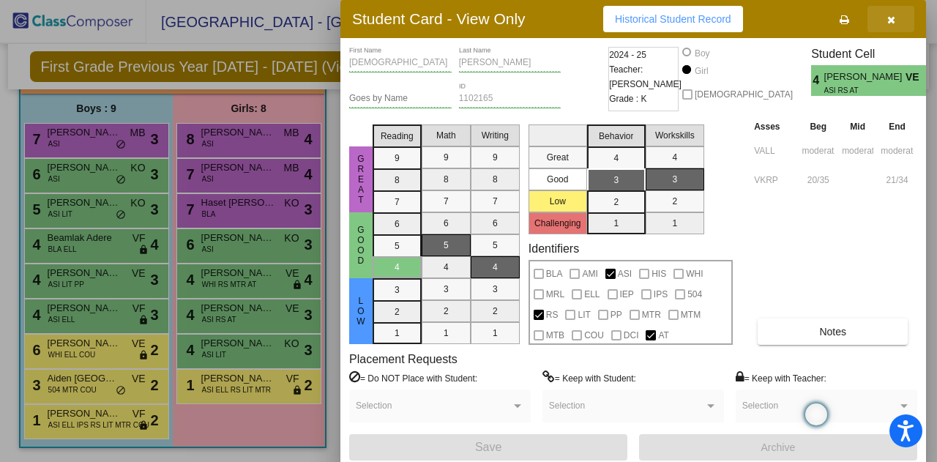
click at [889, 21] on icon "button" at bounding box center [891, 20] width 8 height 10
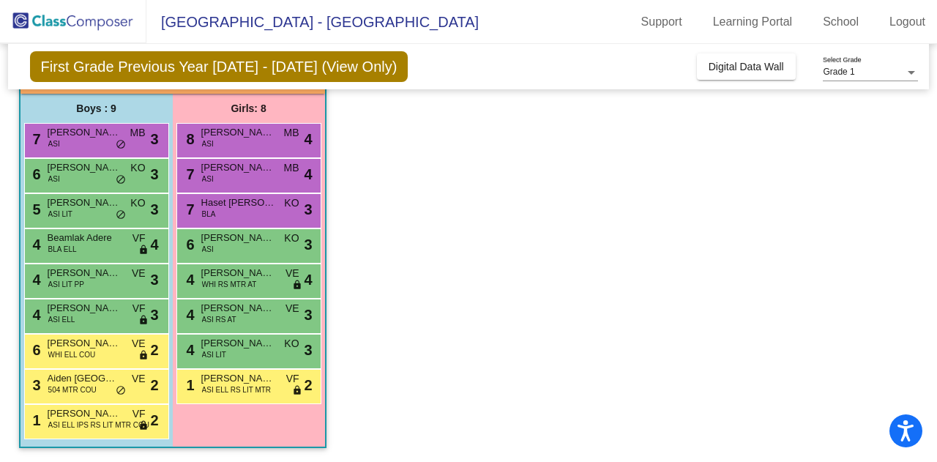
click at [218, 350] on span "ASI LIT" at bounding box center [214, 354] width 24 height 11
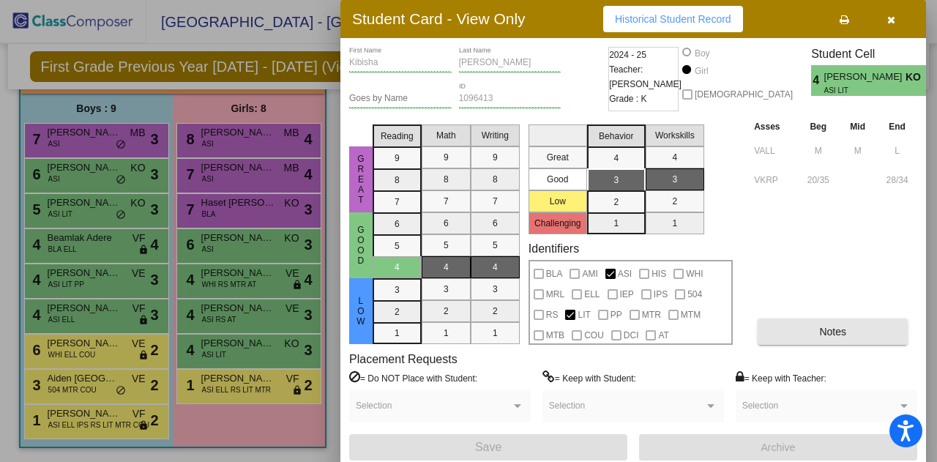
click at [802, 331] on button "Notes" at bounding box center [833, 331] width 150 height 26
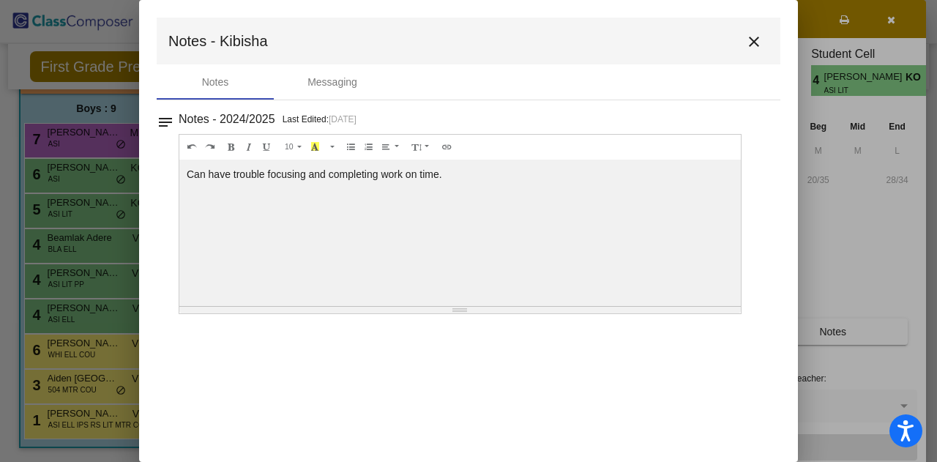
drag, startPoint x: 455, startPoint y: 173, endPoint x: 185, endPoint y: 171, distance: 270.1
click at [185, 171] on div "Can have trouble focusing and completing work on time." at bounding box center [459, 233] width 561 height 146
click at [754, 40] on mat-icon "close" at bounding box center [754, 42] width 18 height 18
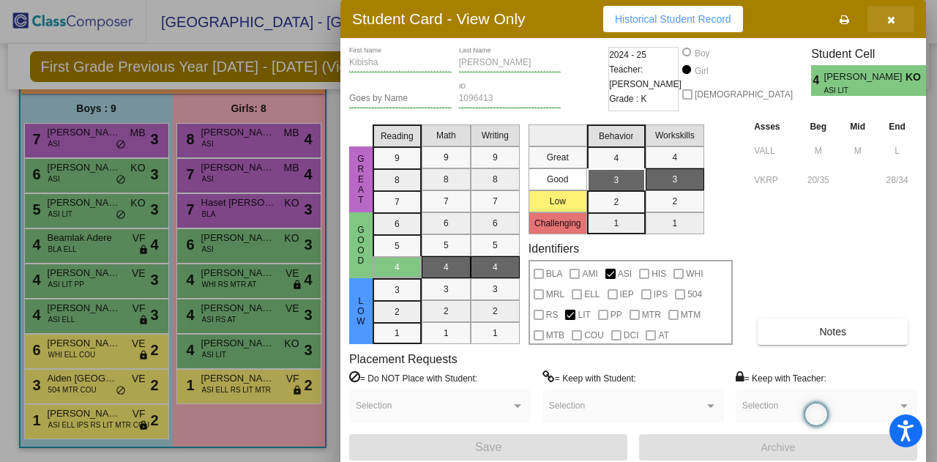
click at [890, 21] on icon "button" at bounding box center [891, 20] width 8 height 10
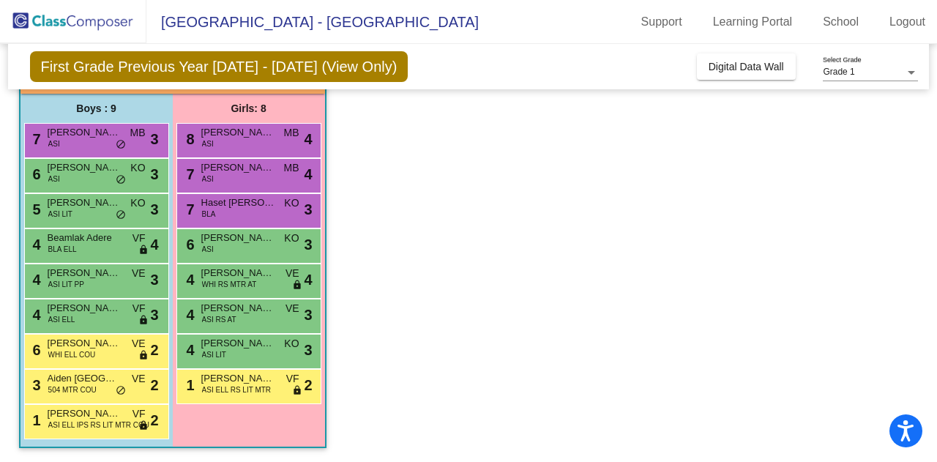
click at [236, 381] on span "[PERSON_NAME]" at bounding box center [237, 378] width 73 height 15
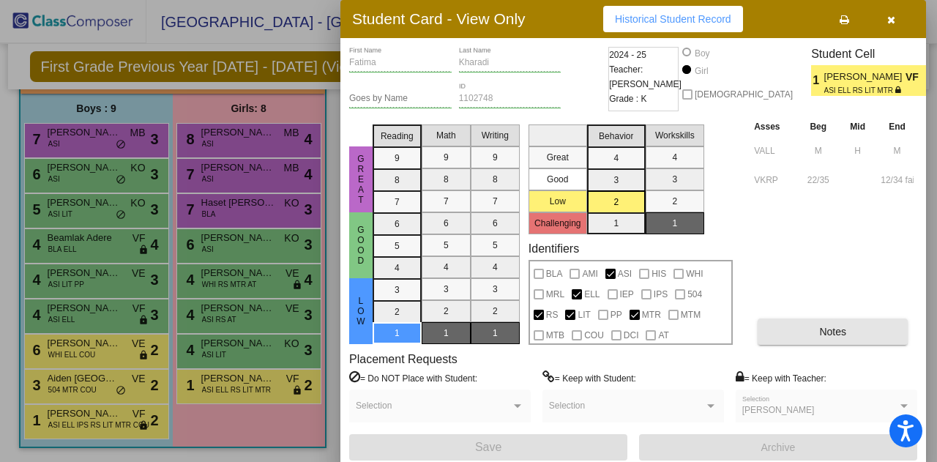
click at [829, 329] on span "Notes" at bounding box center [832, 332] width 27 height 12
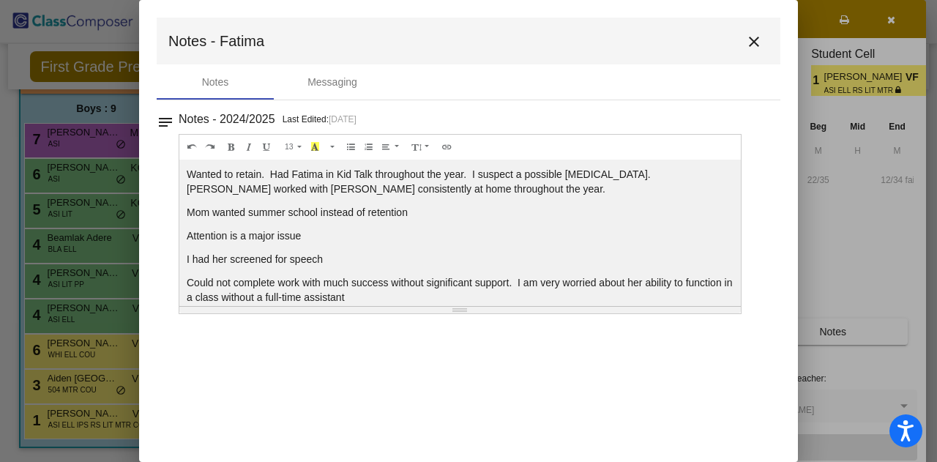
scroll to position [2, 0]
drag, startPoint x: 362, startPoint y: 298, endPoint x: 187, endPoint y: 172, distance: 214.9
click at [187, 172] on div "Wanted to retain. Had Fatima in Kid Talk throughout the year. I suspect a possi…" at bounding box center [459, 233] width 561 height 146
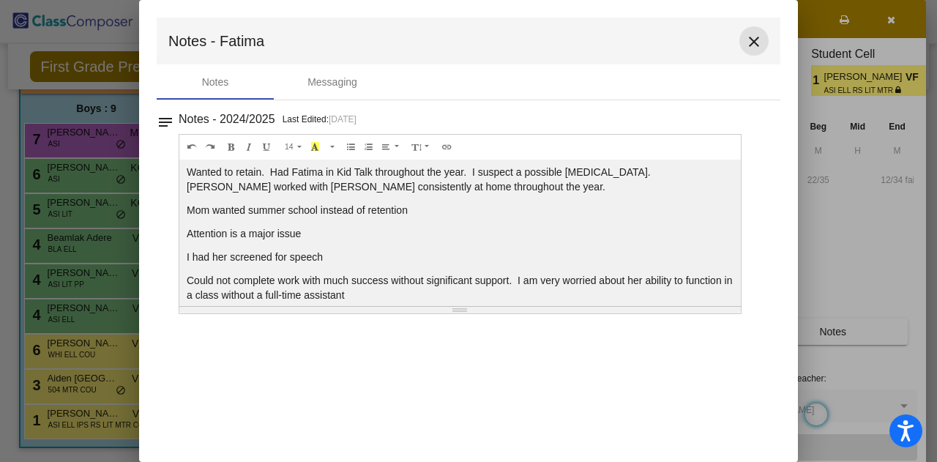
click at [752, 40] on mat-icon "close" at bounding box center [754, 42] width 18 height 18
